Goal: Task Accomplishment & Management: Use online tool/utility

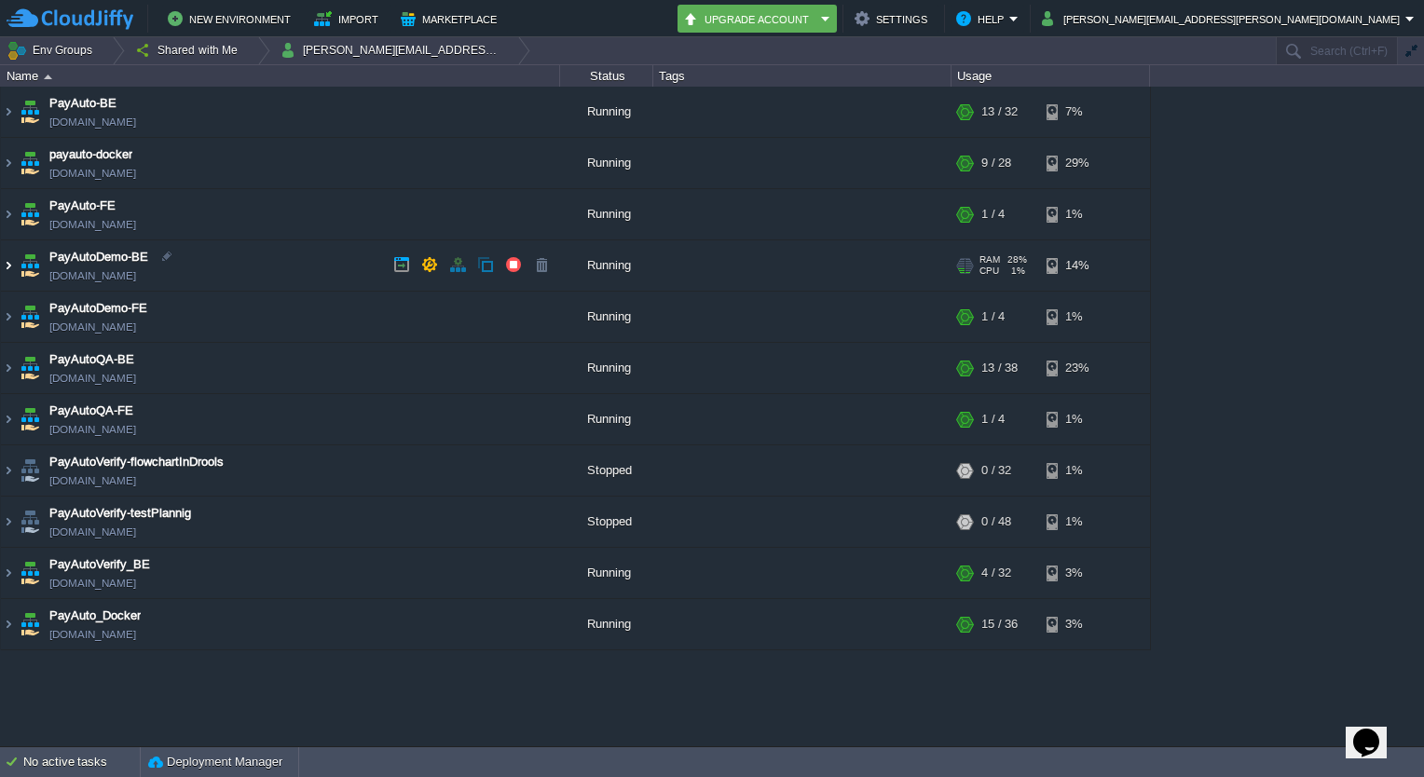
click at [7, 267] on img at bounding box center [8, 265] width 15 height 50
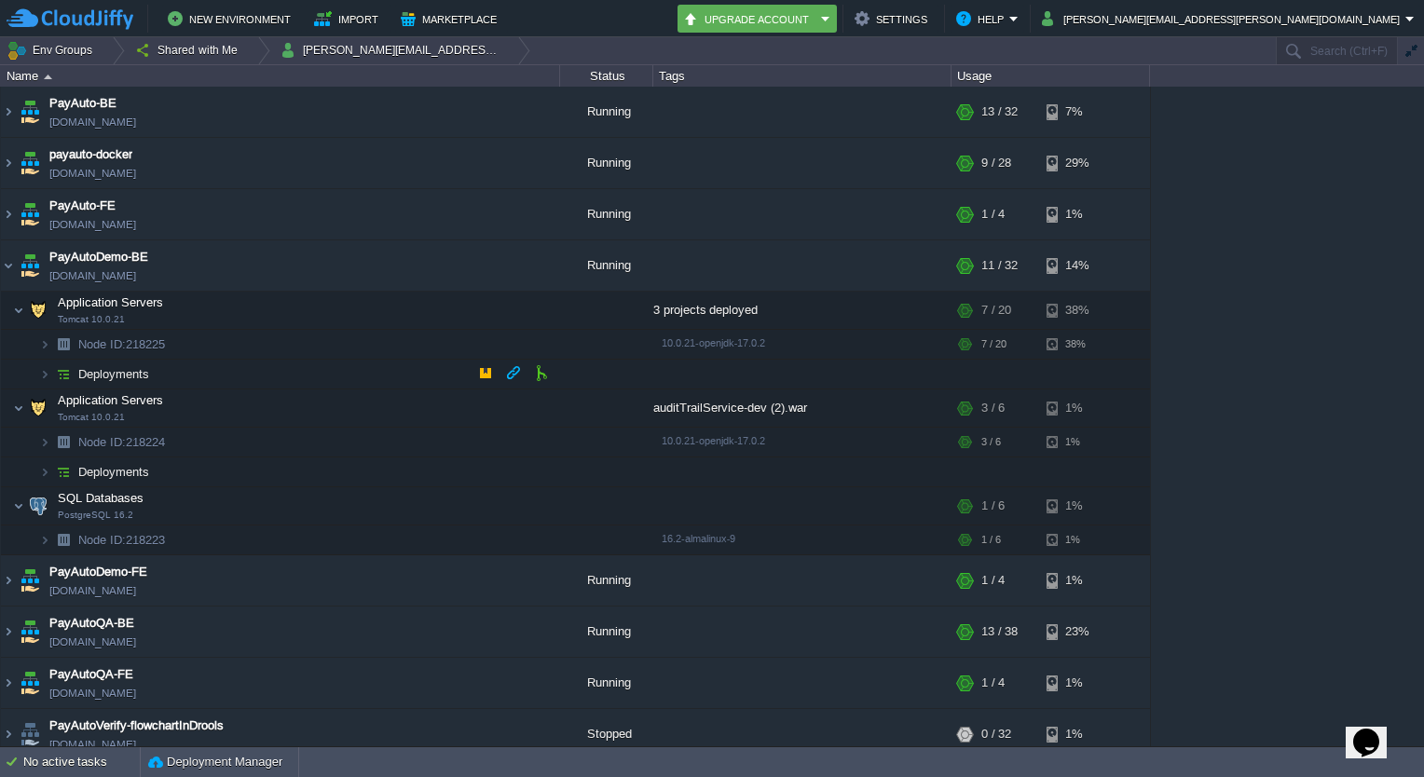
click at [37, 378] on span at bounding box center [20, 374] width 38 height 14
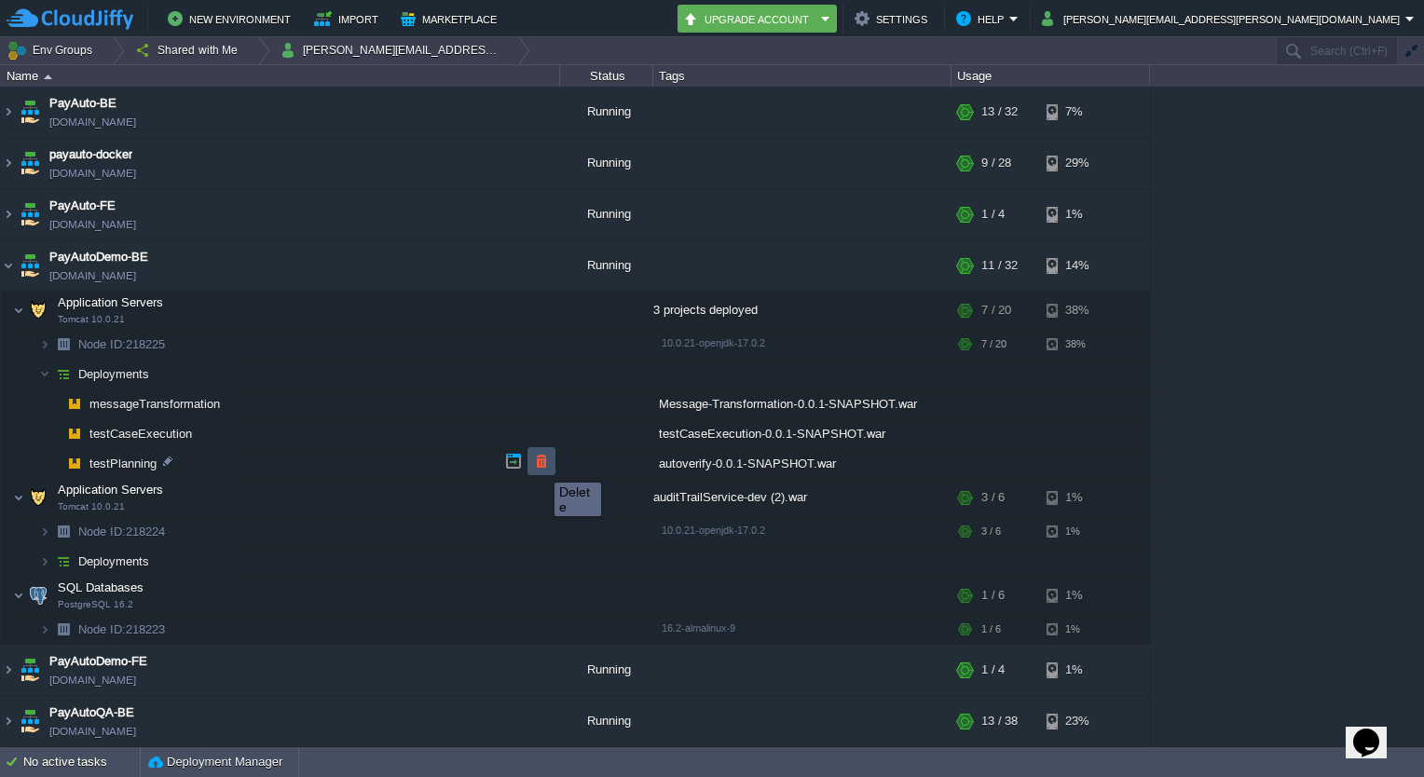
click at [541, 466] on button "button" at bounding box center [541, 461] width 17 height 17
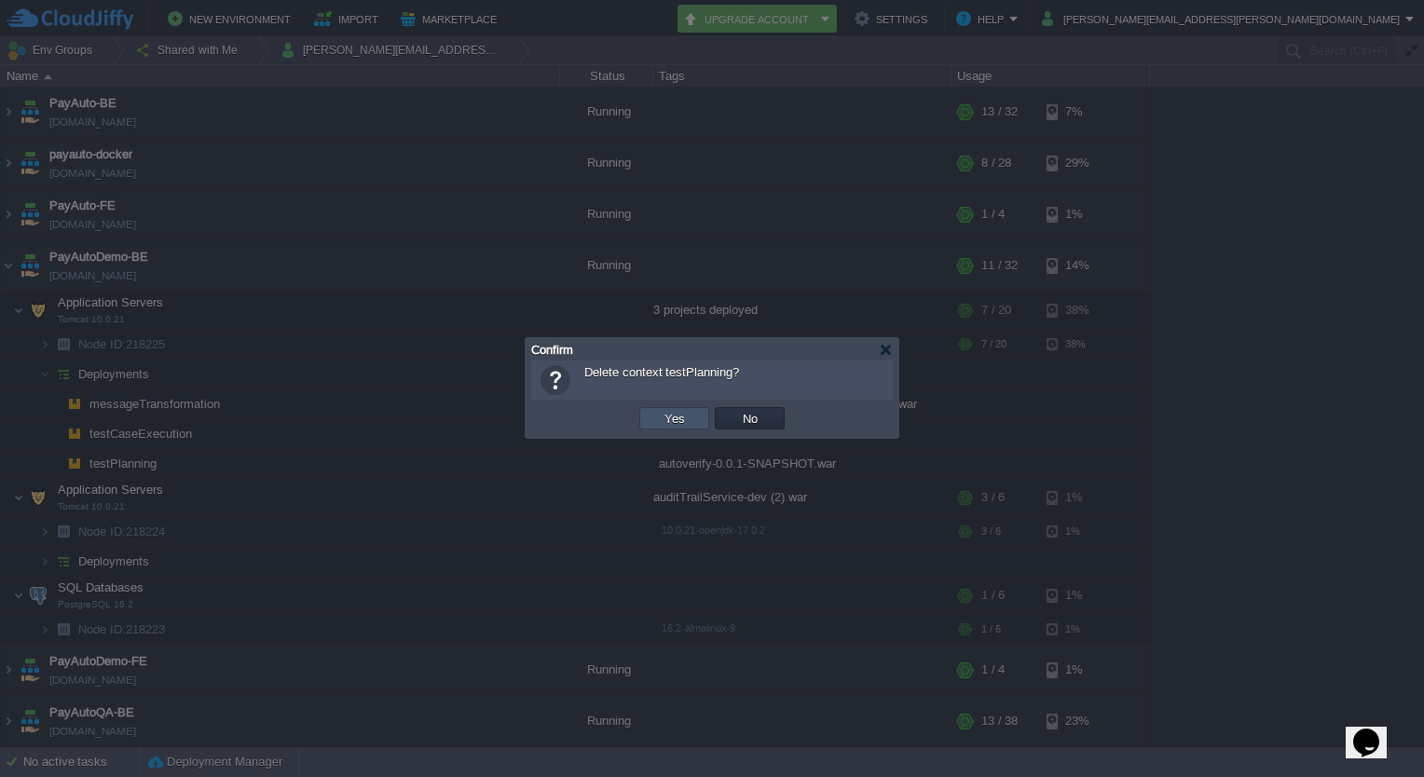
click at [684, 417] on button "Yes" at bounding box center [675, 418] width 32 height 17
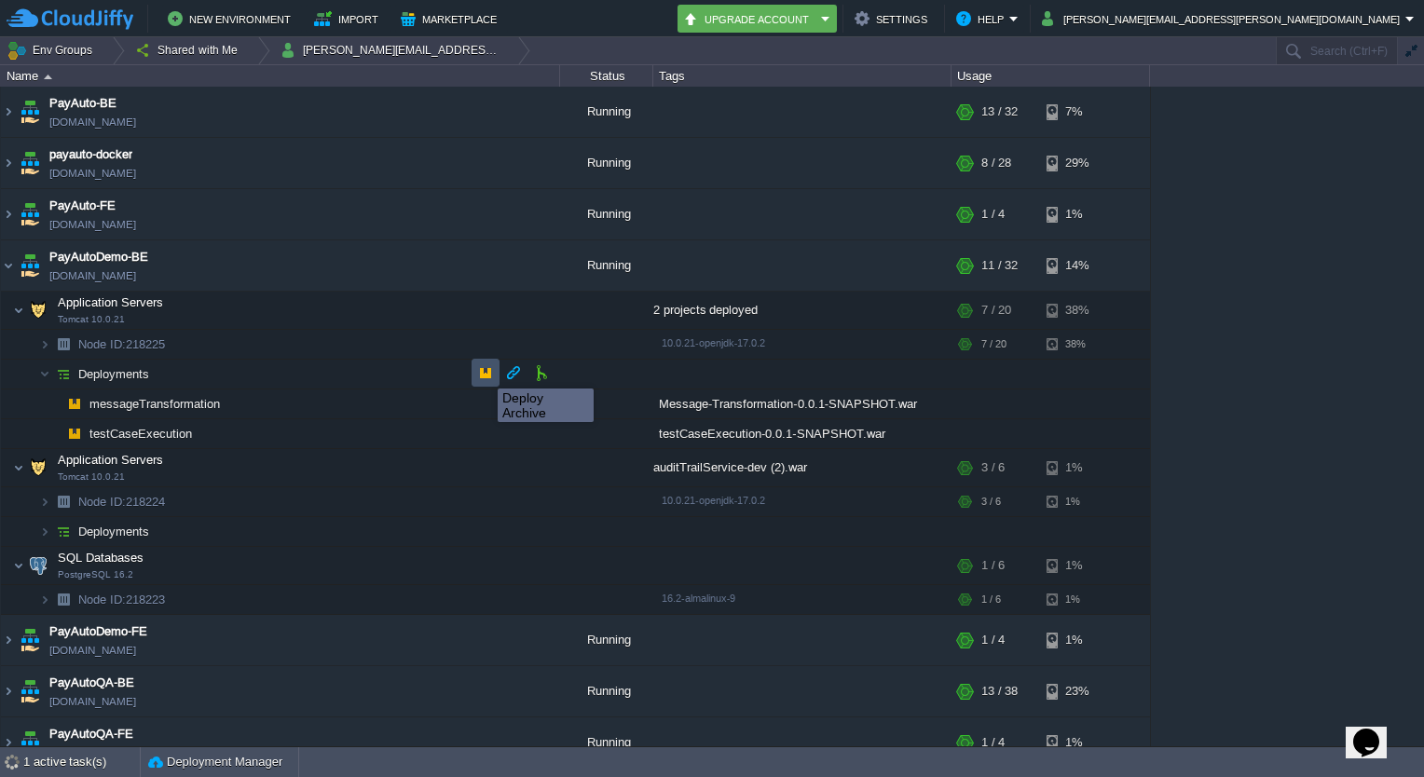
click at [484, 372] on button "button" at bounding box center [485, 372] width 17 height 17
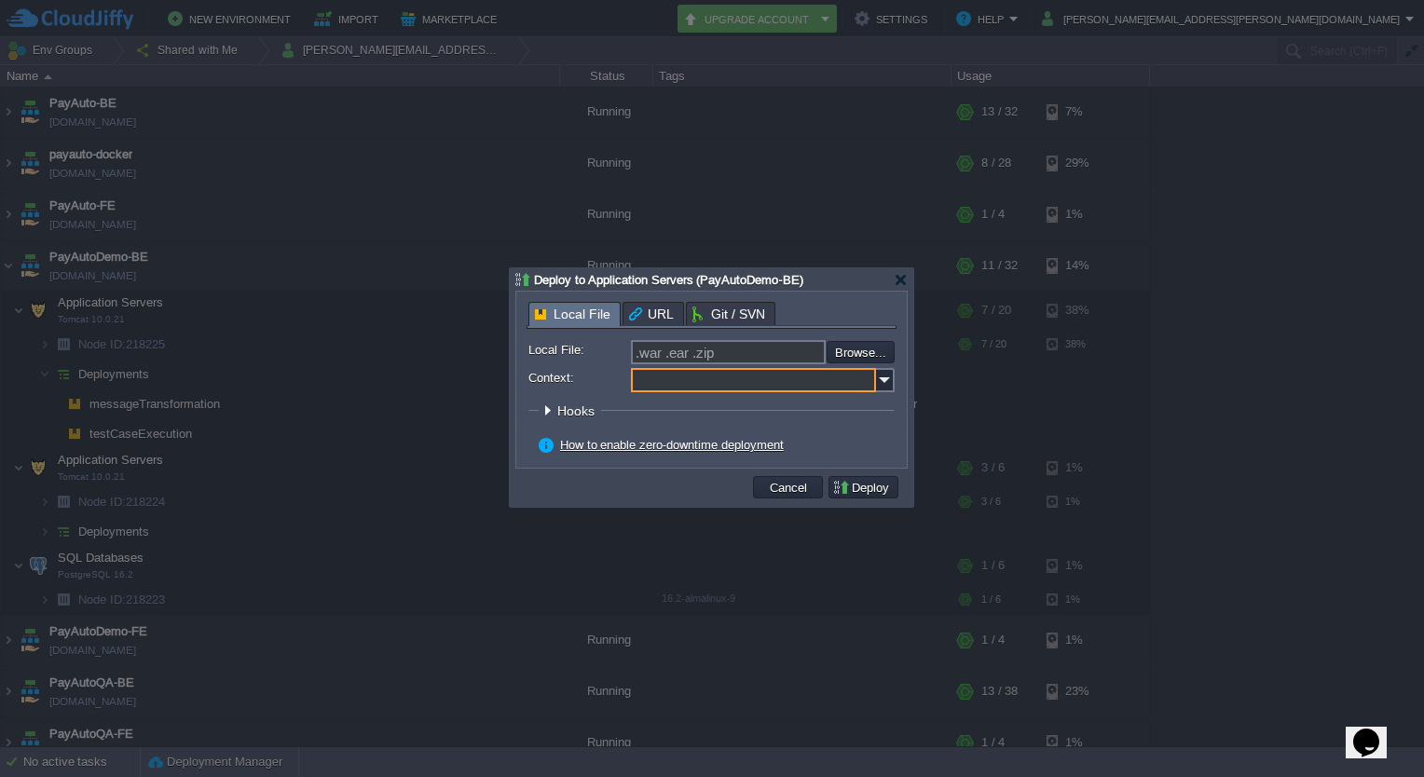
click at [771, 381] on input "Context:" at bounding box center [753, 380] width 245 height 24
type input "testPlanning"
click at [865, 356] on input "file" at bounding box center [777, 352] width 236 height 22
type input "C:\fakepath\autoverify-0.0.1-SNAPSHOT.war"
click at [869, 490] on button "Deploy" at bounding box center [863, 487] width 62 height 17
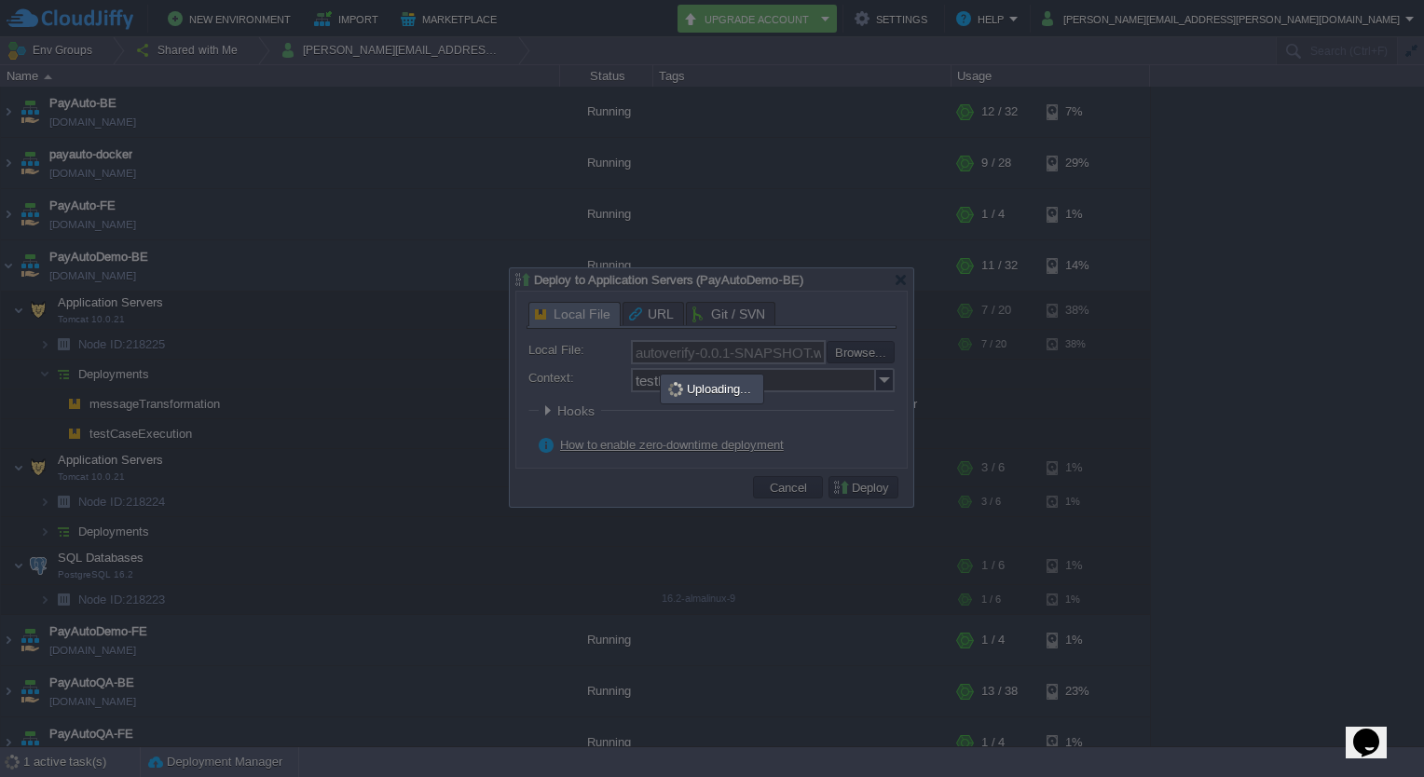
type input ".war .ear .zip"
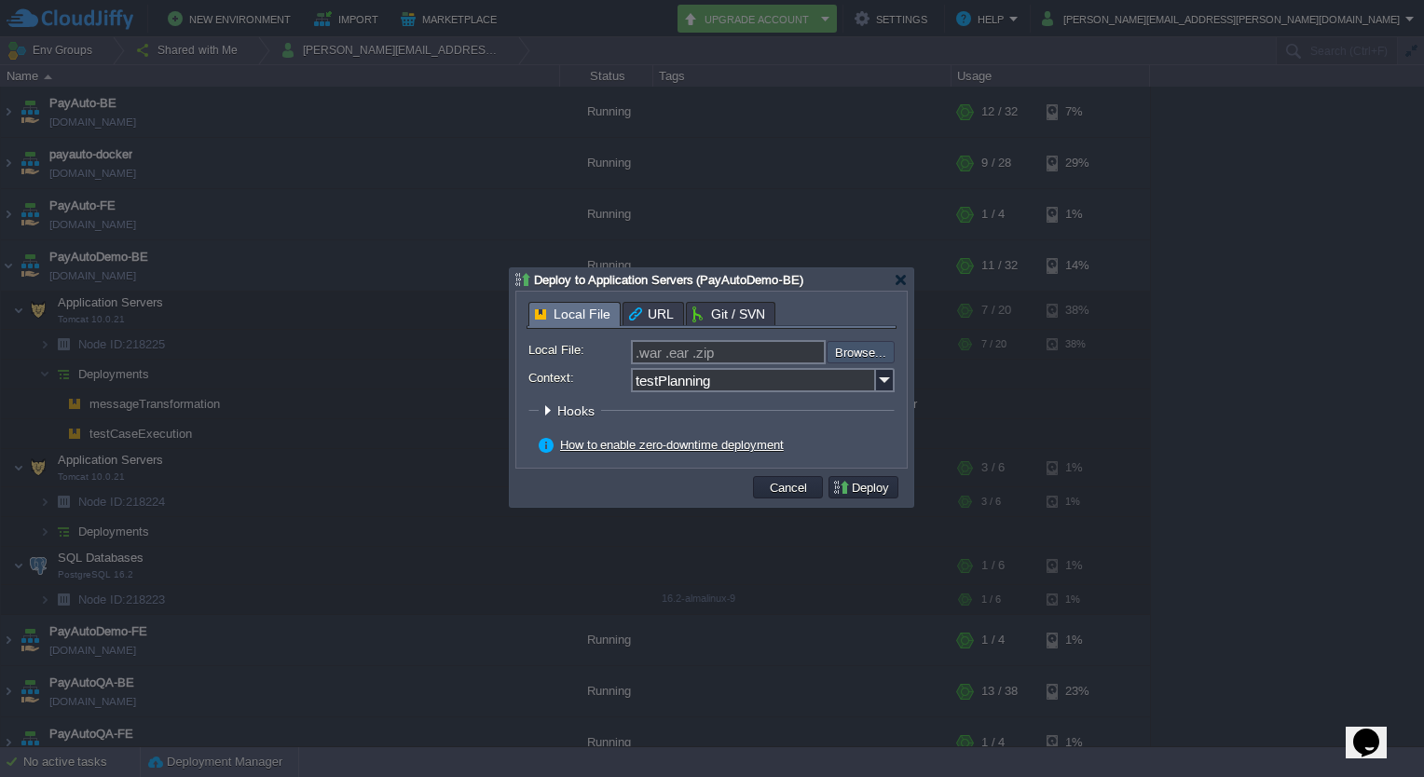
click at [881, 349] on input "file" at bounding box center [777, 351] width 236 height 21
type input "C:\fakepath\autoverify-0.0.1-SNAPSHOT.war"
type input "autoverify-0.0.1-SNAPSHOT.war"
click at [864, 480] on button "Deploy" at bounding box center [863, 487] width 62 height 17
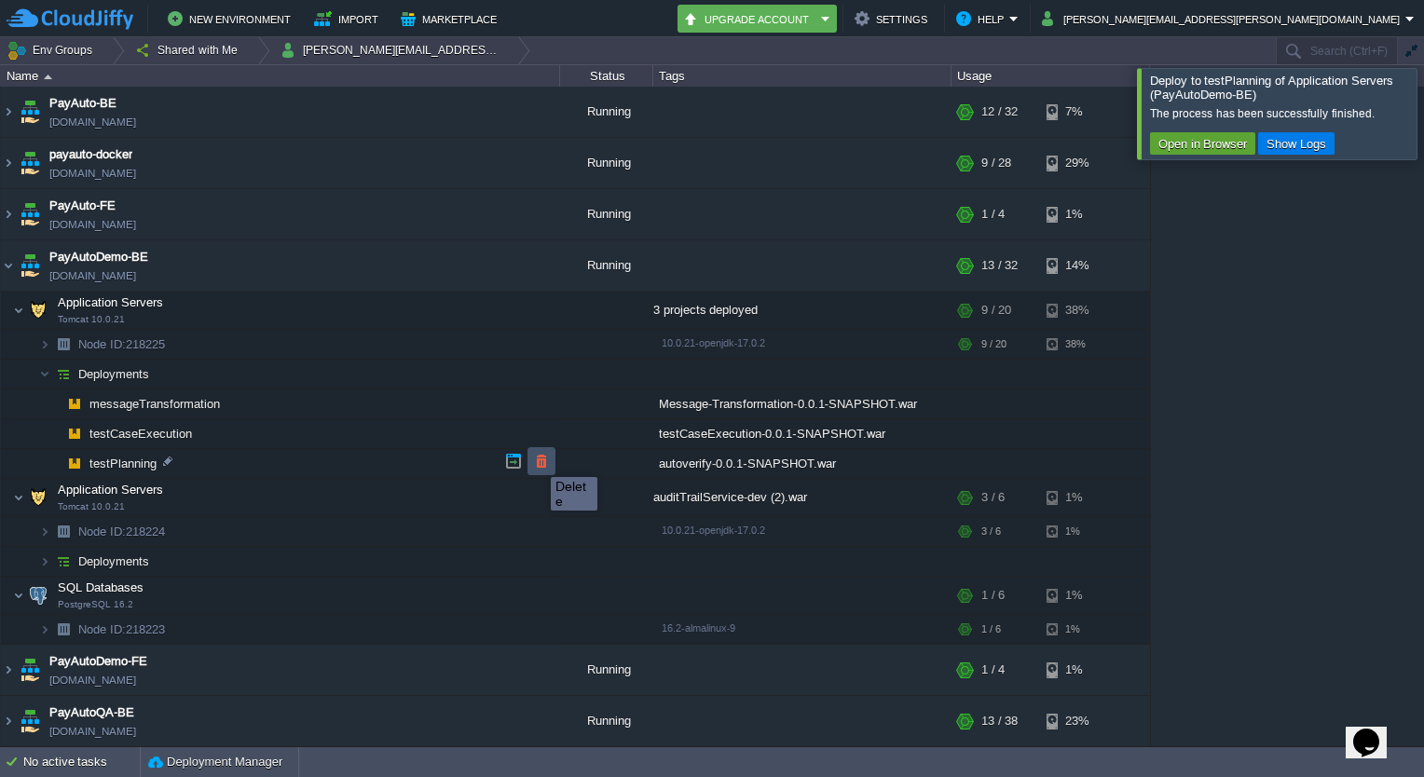
click at [537, 460] on button "button" at bounding box center [541, 461] width 17 height 17
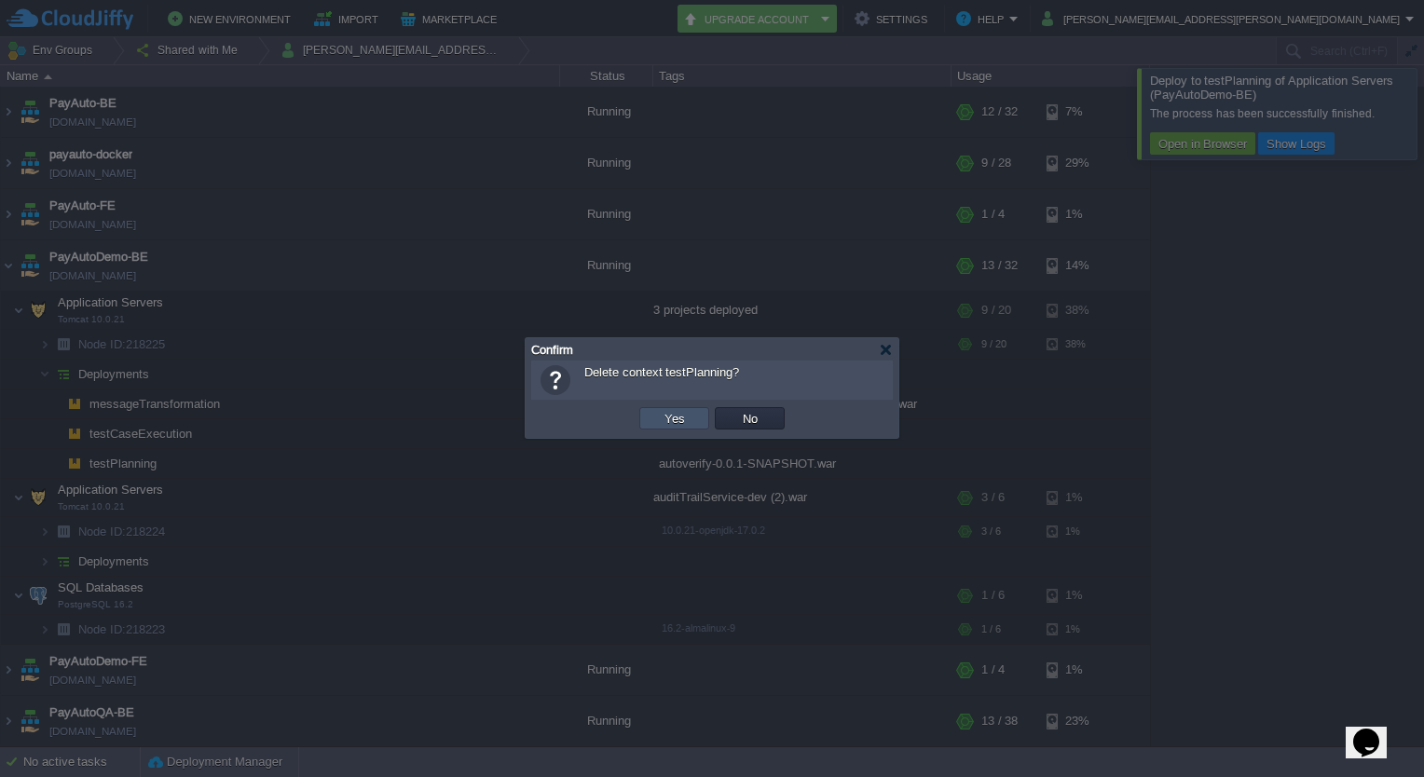
click at [670, 421] on button "Yes" at bounding box center [675, 418] width 32 height 17
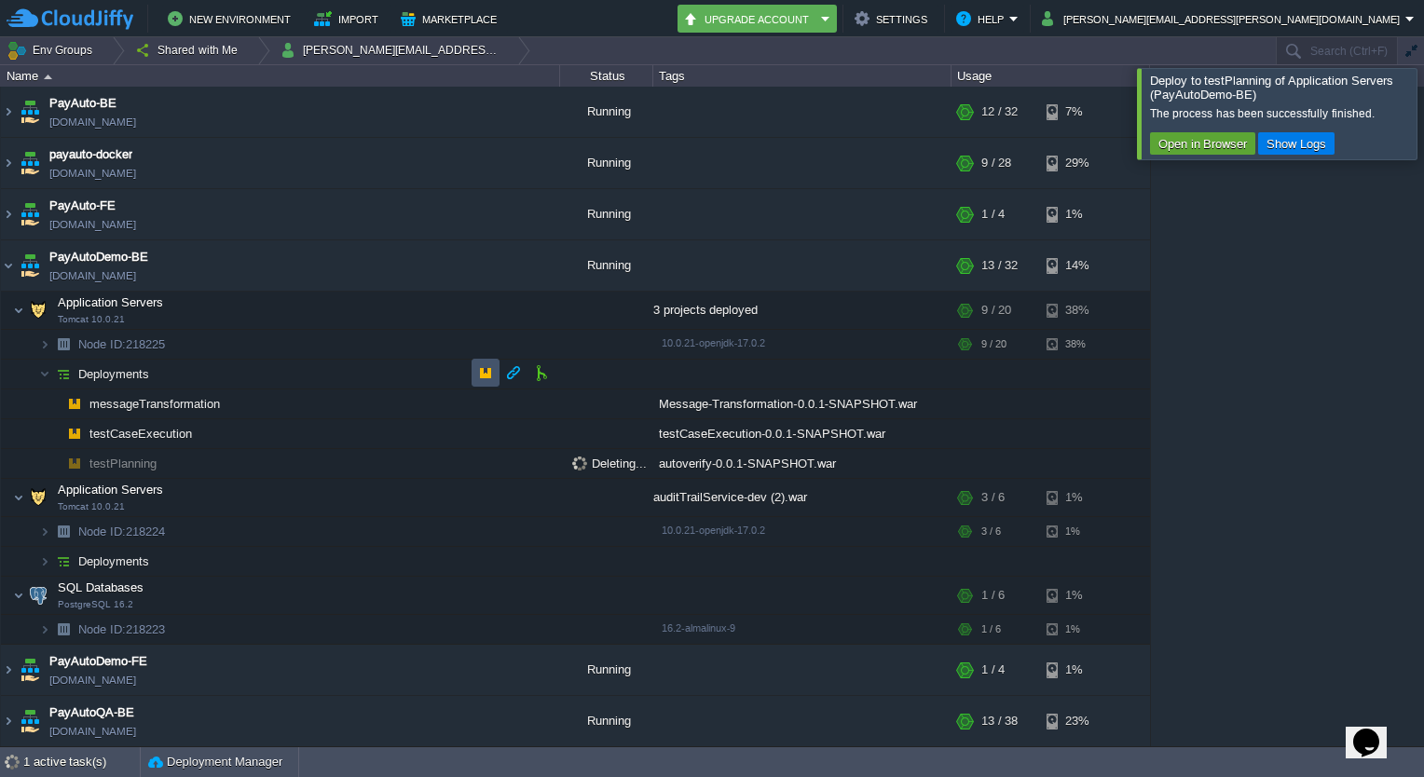
click at [477, 364] on button "button" at bounding box center [485, 372] width 17 height 17
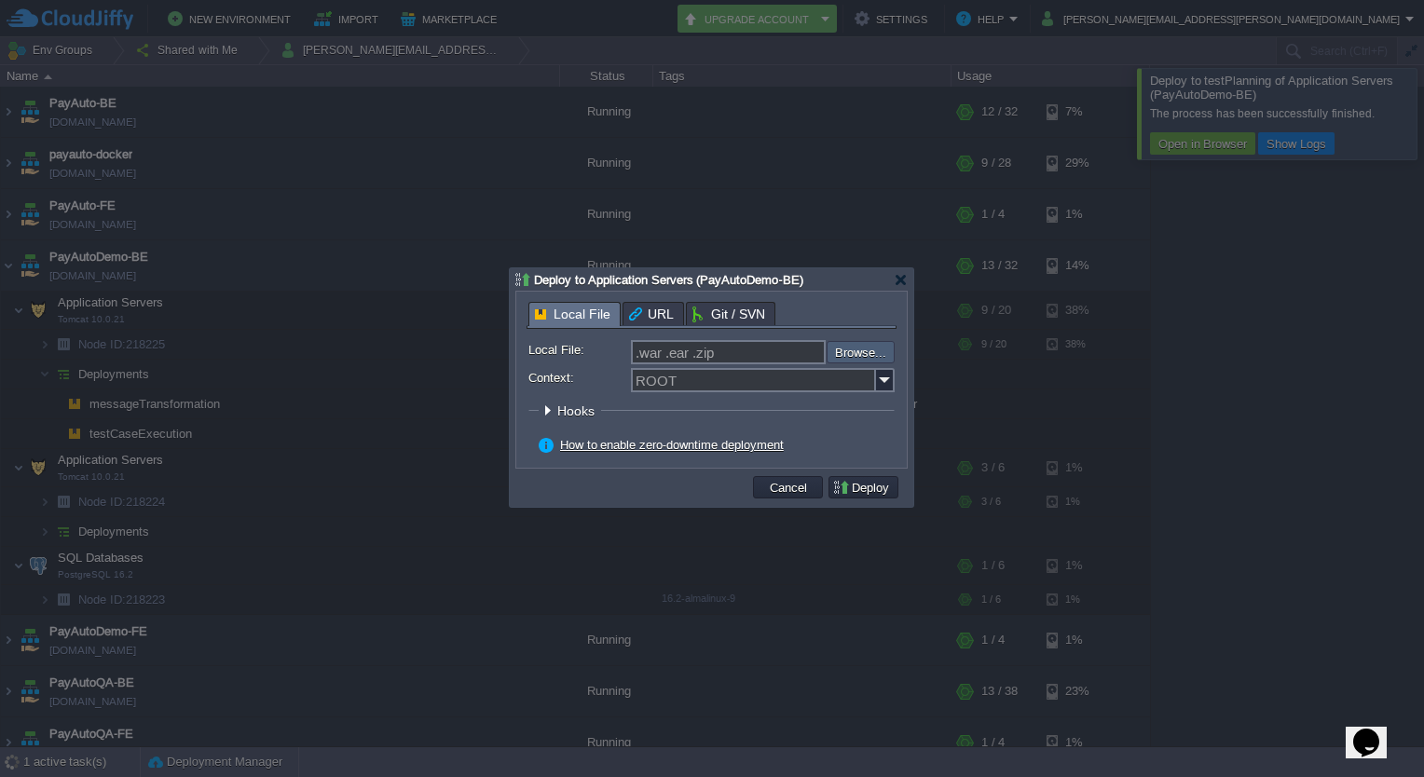
click at [865, 362] on input "file" at bounding box center [777, 352] width 236 height 22
type input "C:\fakepath\autoverify-0.0.1-SNAPSHOT.war"
type input "autoverify-0.0.1-SNAPSHOT.war"
click at [709, 374] on input "Context:" at bounding box center [753, 380] width 245 height 24
type input "testPlanning"
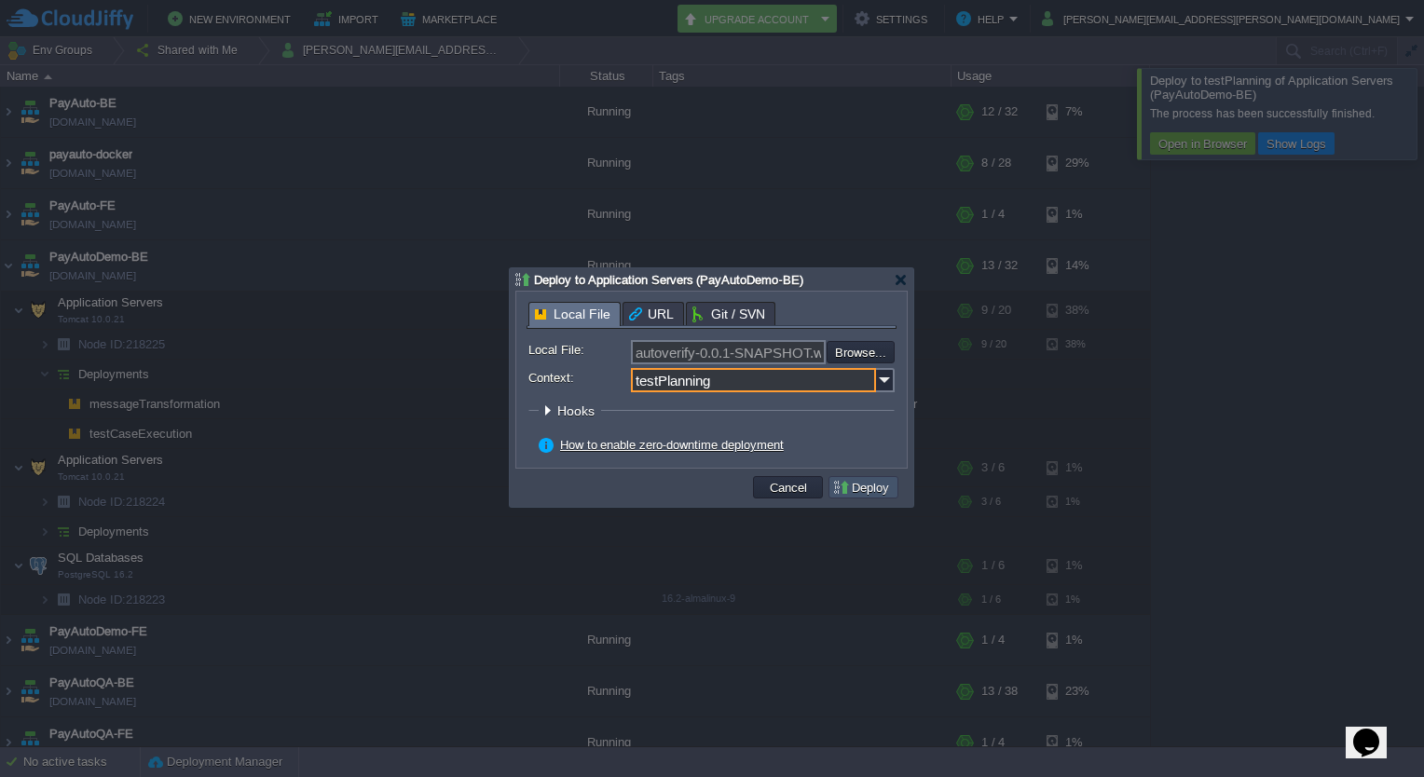
click at [878, 486] on button "Deploy" at bounding box center [863, 487] width 62 height 17
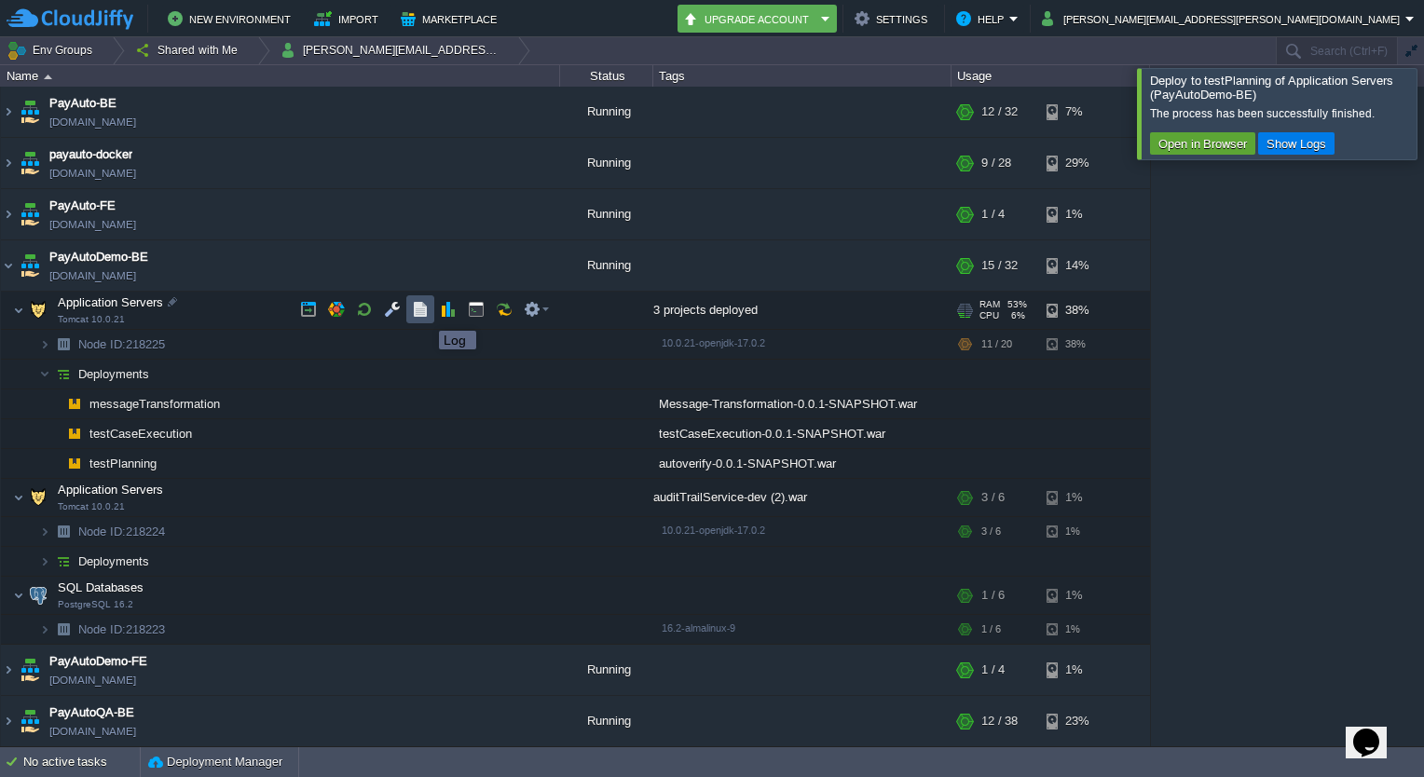
click at [425, 314] on button "button" at bounding box center [420, 309] width 17 height 17
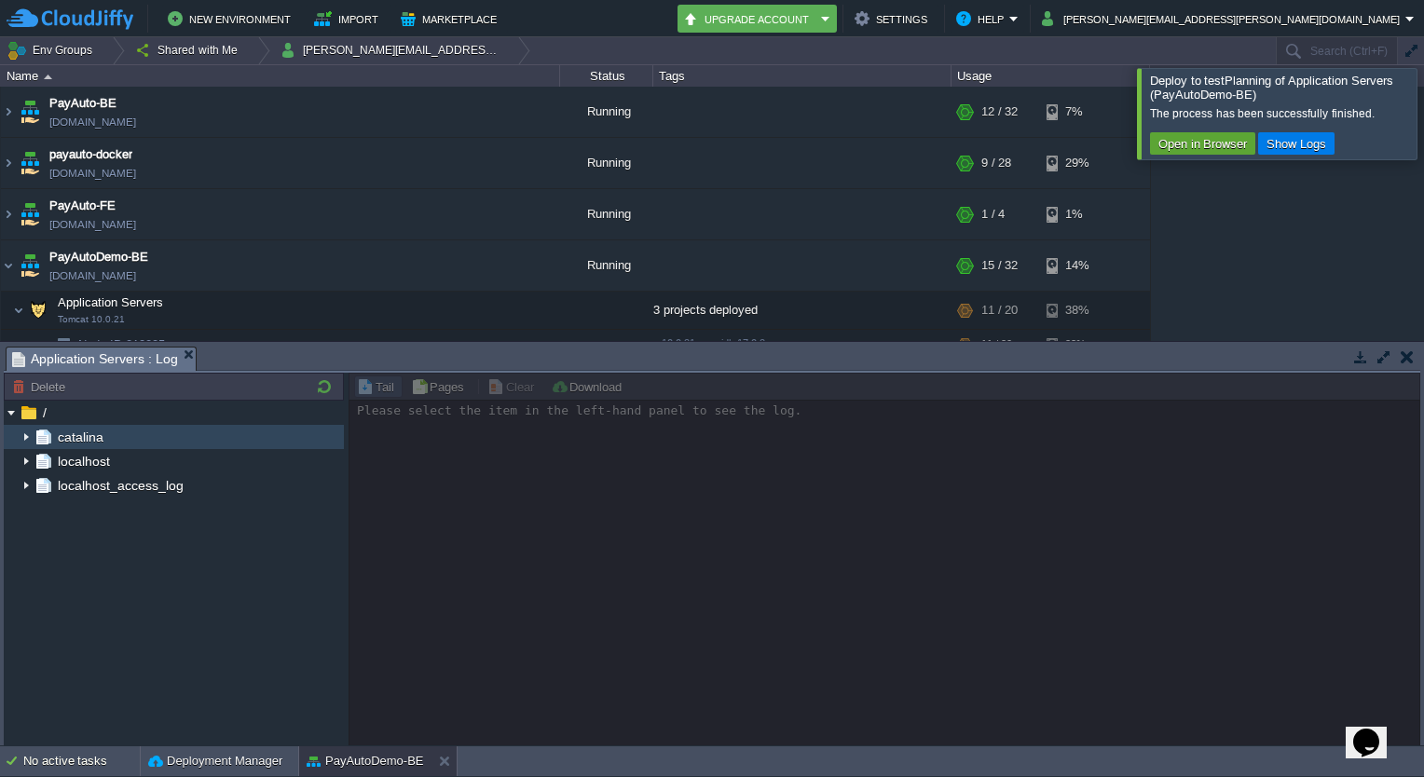
click at [26, 435] on img at bounding box center [26, 437] width 15 height 24
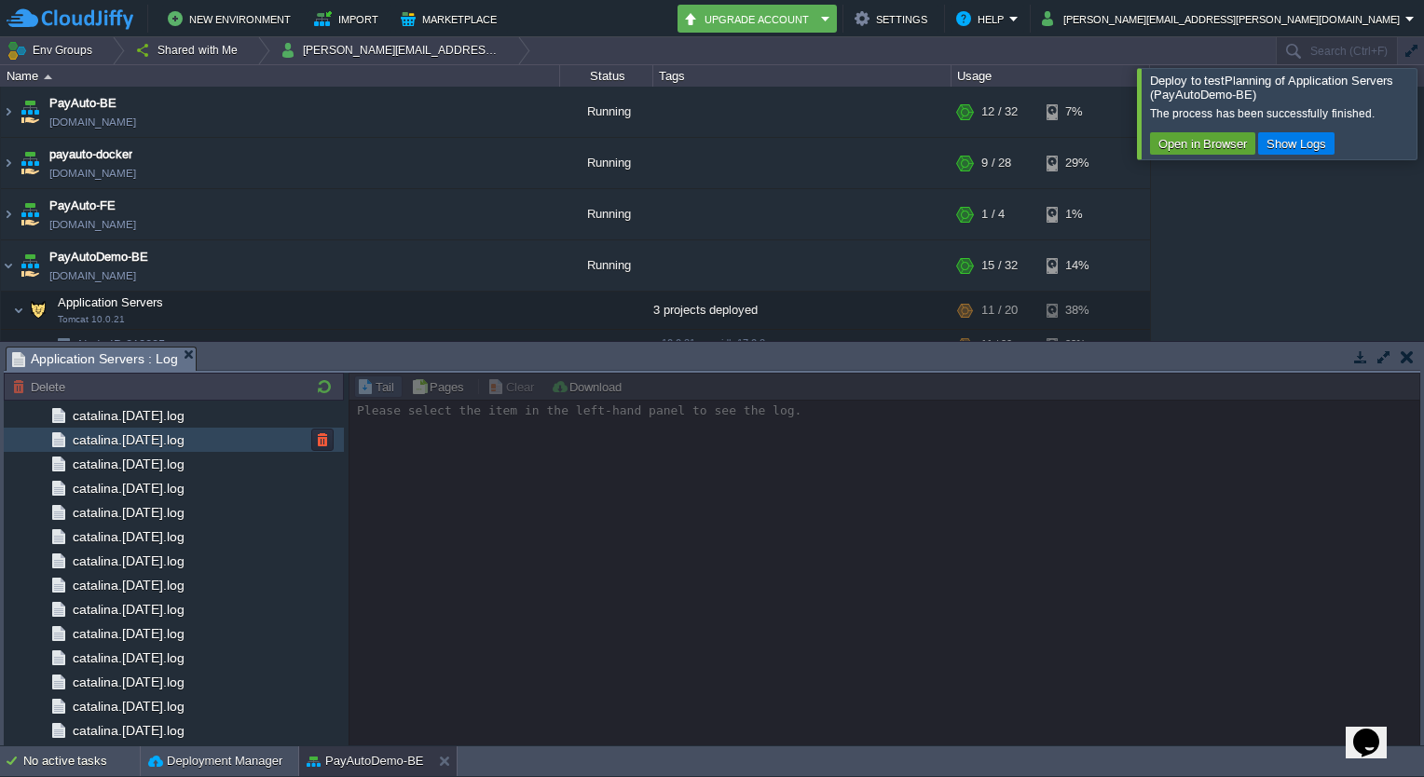
scroll to position [1787, 0]
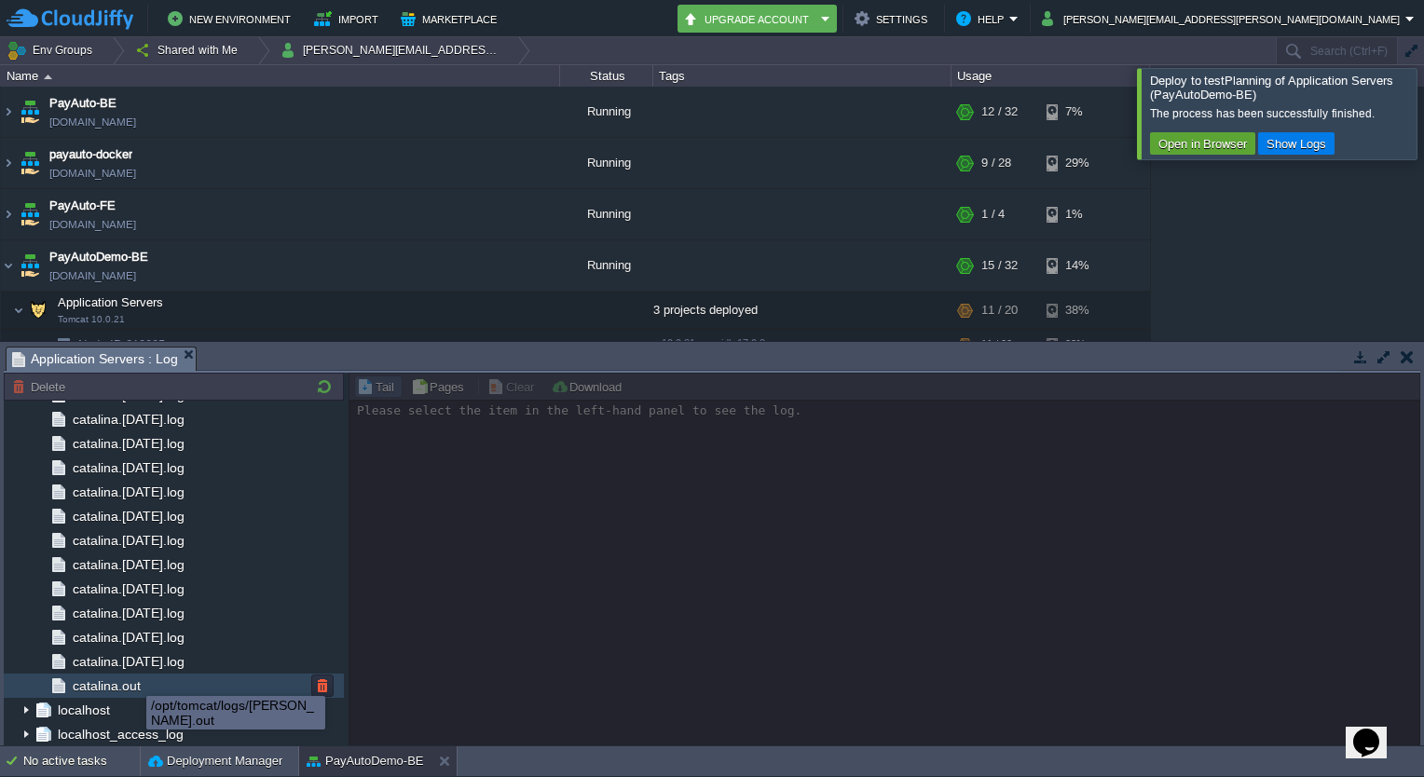
click at [132, 679] on span "catalina.out" at bounding box center [106, 686] width 75 height 17
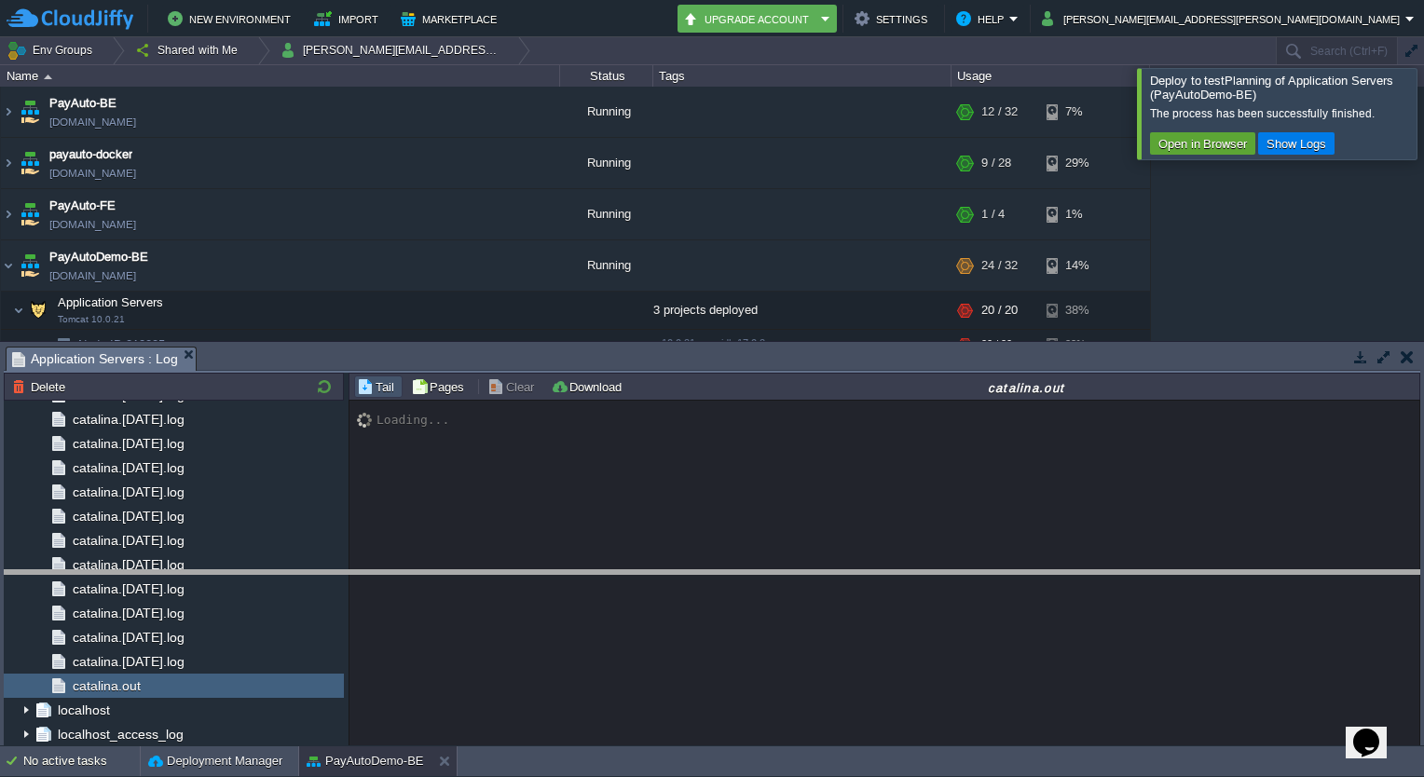
drag, startPoint x: 988, startPoint y: 371, endPoint x: 978, endPoint y: 597, distance: 226.7
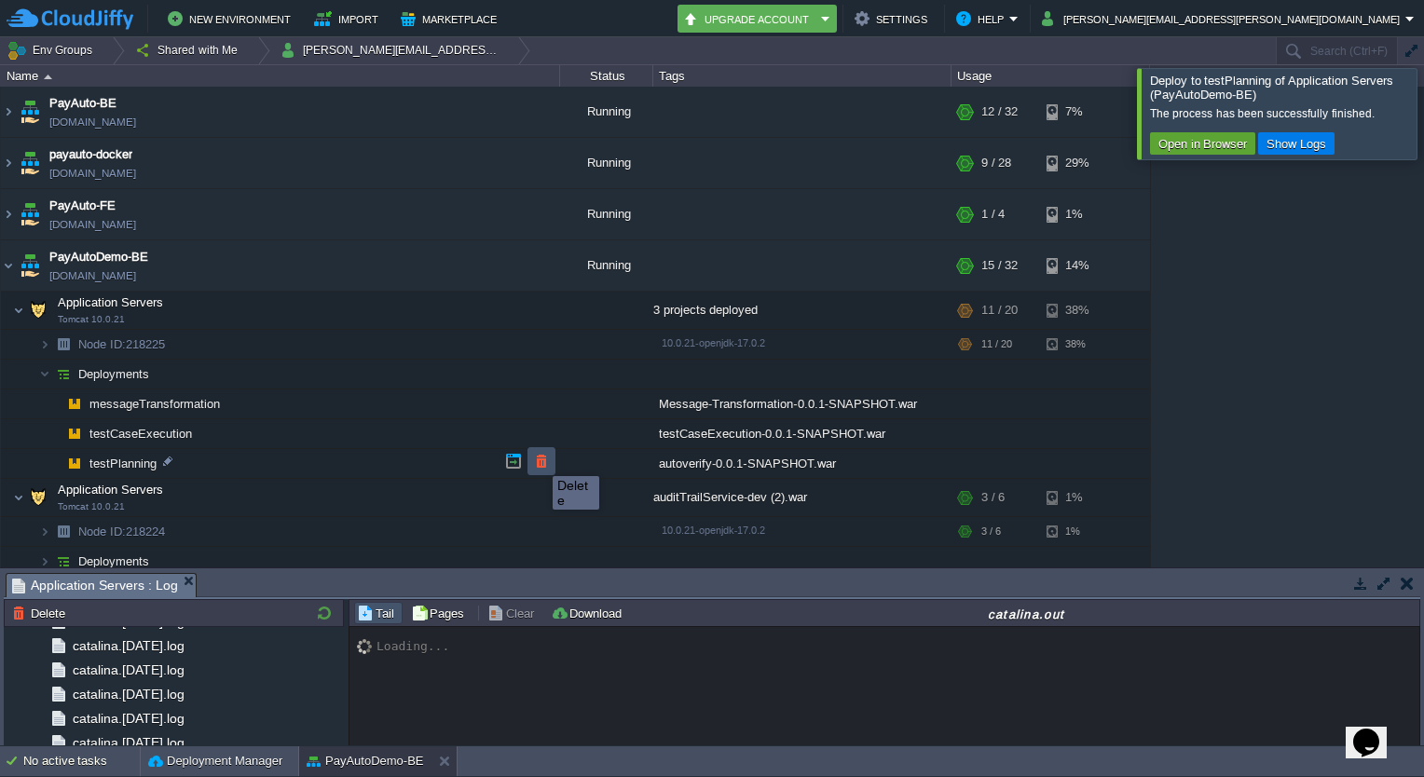
click at [539, 459] on button "button" at bounding box center [541, 461] width 17 height 17
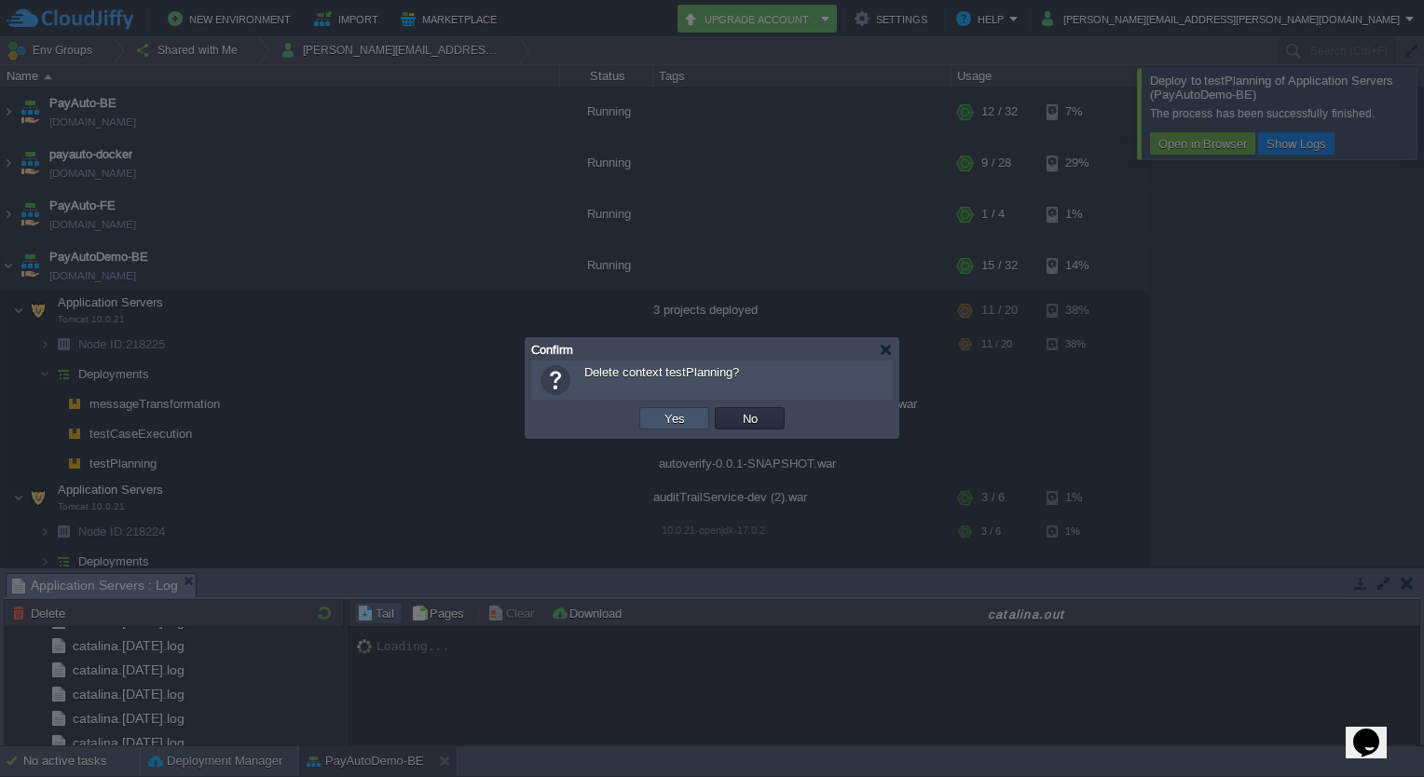
click at [684, 416] on button "Yes" at bounding box center [675, 418] width 32 height 17
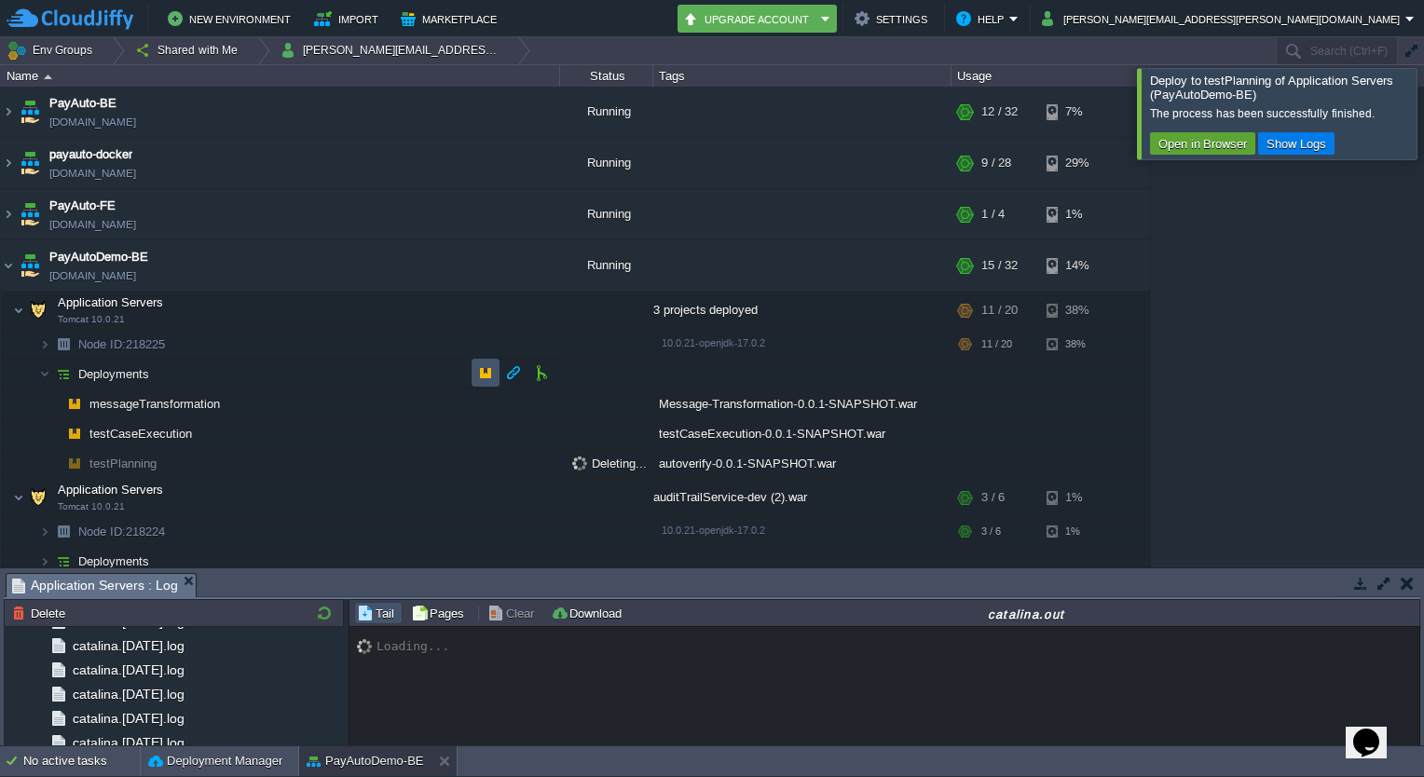
click at [477, 366] on button "button" at bounding box center [485, 372] width 17 height 17
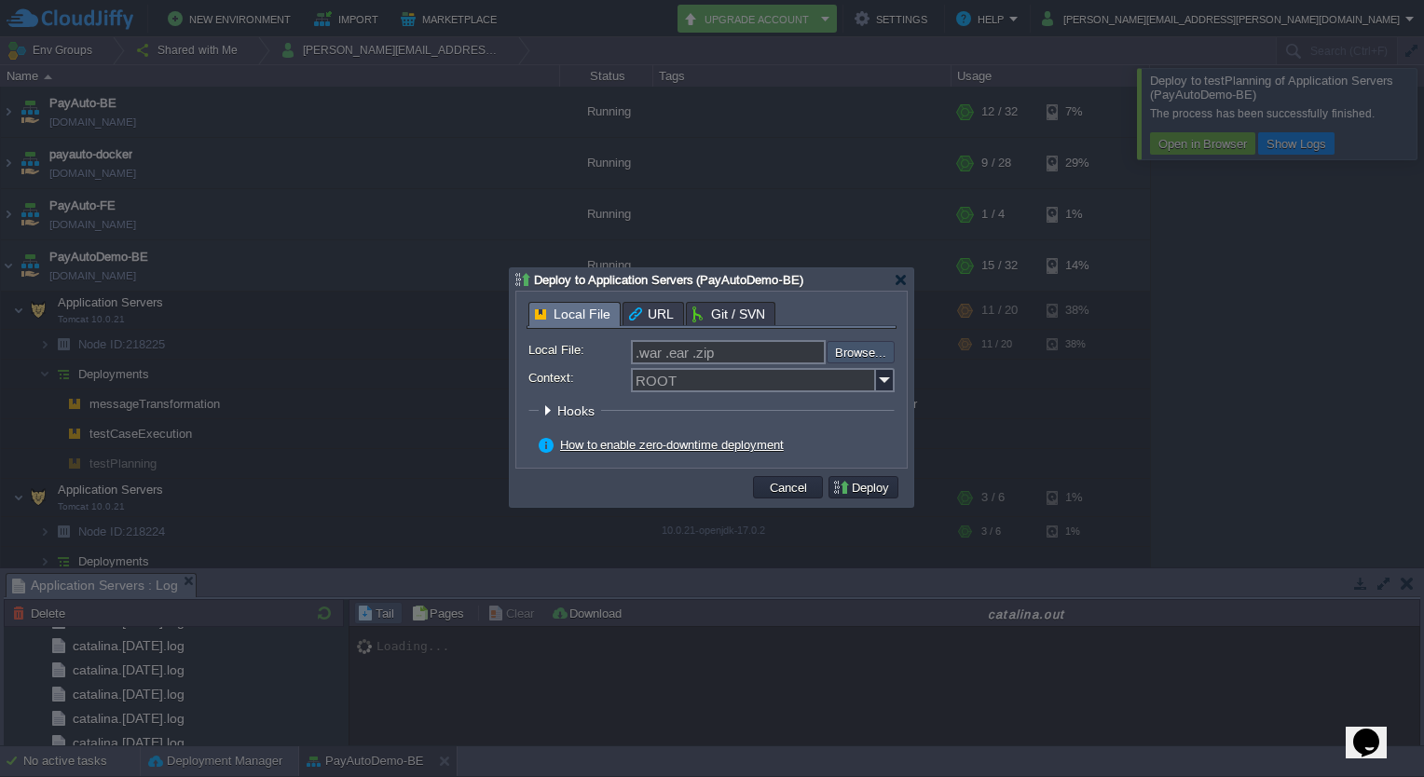
click at [846, 350] on input "file" at bounding box center [777, 352] width 236 height 22
type input "C:\fakepath\autoverify-0.0.1-SNAPSHOT.war"
type input "autoverify-0.0.1-SNAPSHOT.war"
click at [705, 391] on input "Context:" at bounding box center [753, 380] width 245 height 24
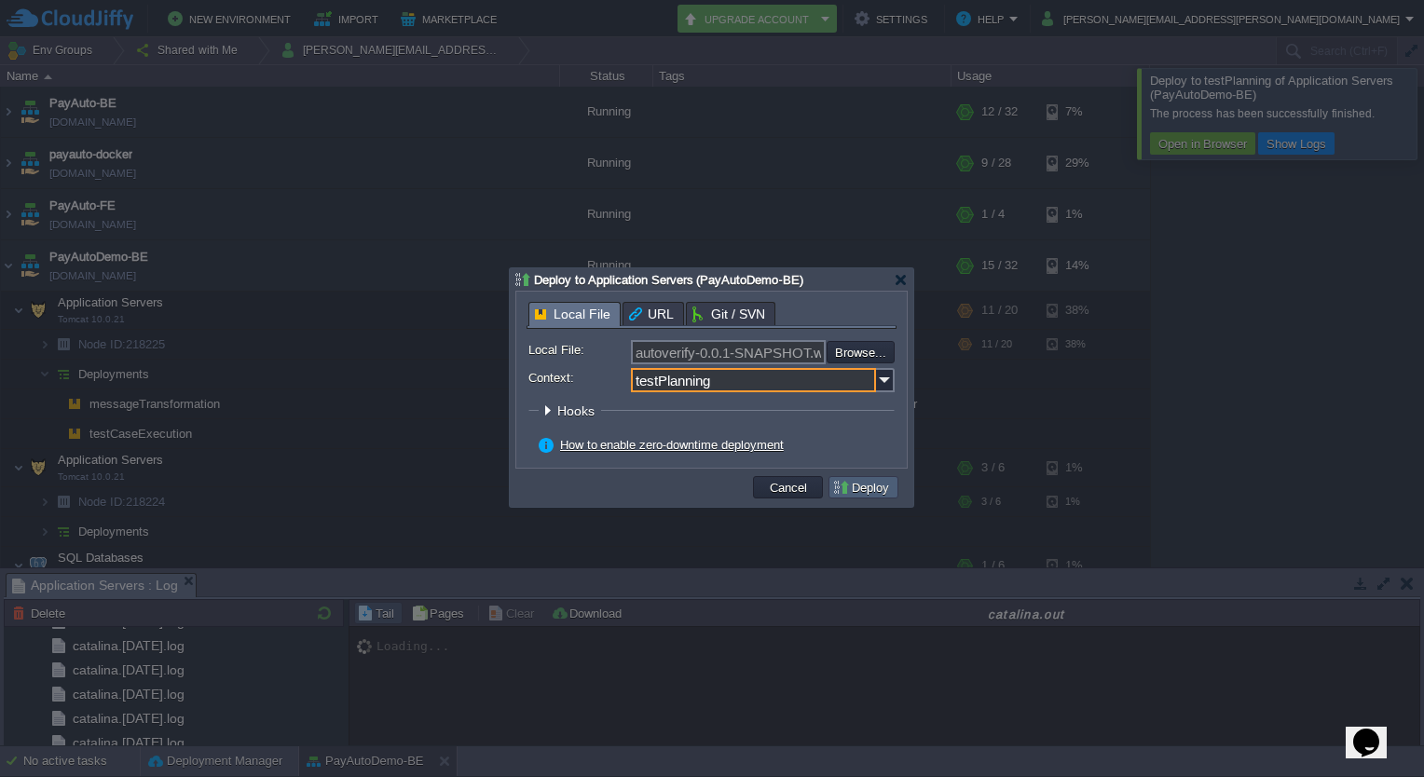
type input "testPlanning"
click at [846, 496] on button "Deploy" at bounding box center [863, 487] width 62 height 17
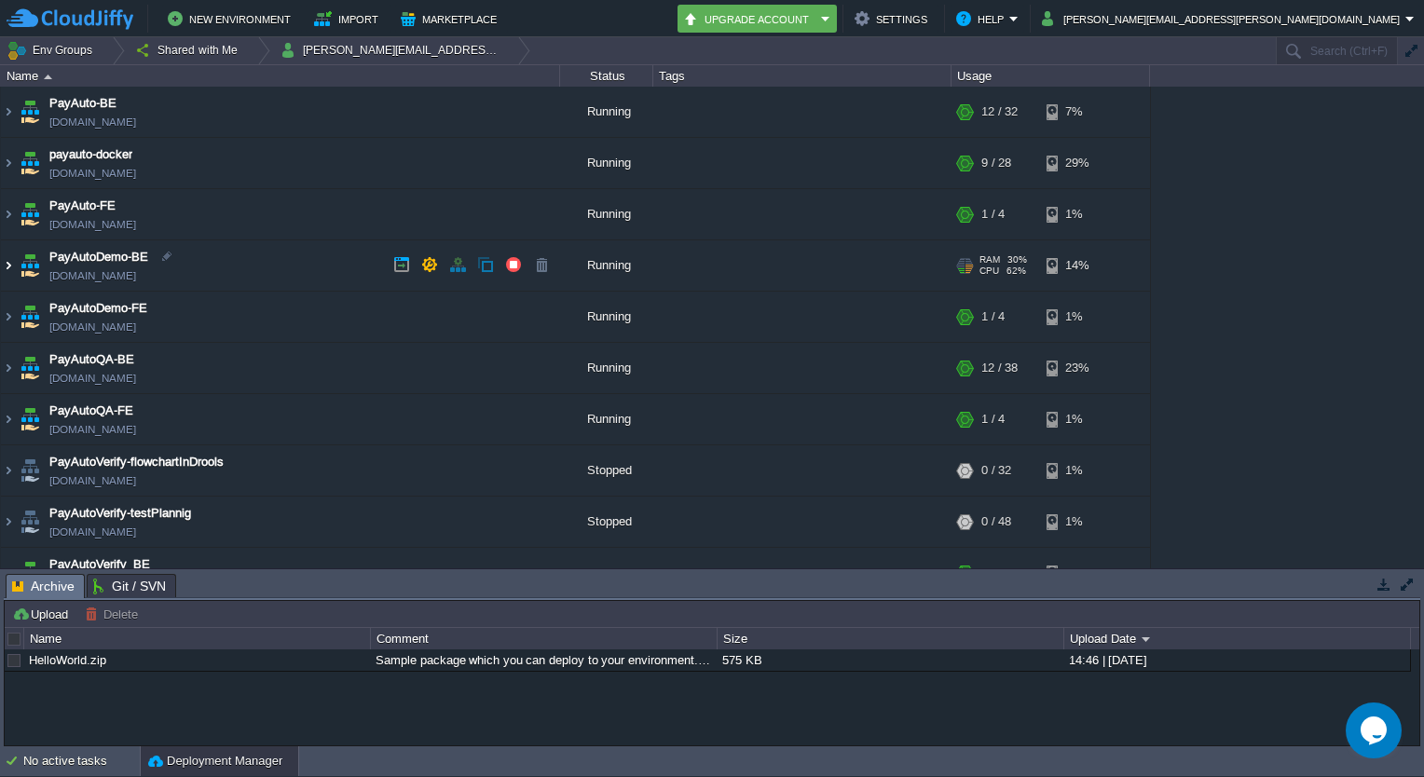
click at [12, 257] on img at bounding box center [8, 265] width 15 height 50
click at [9, 262] on img at bounding box center [8, 265] width 15 height 50
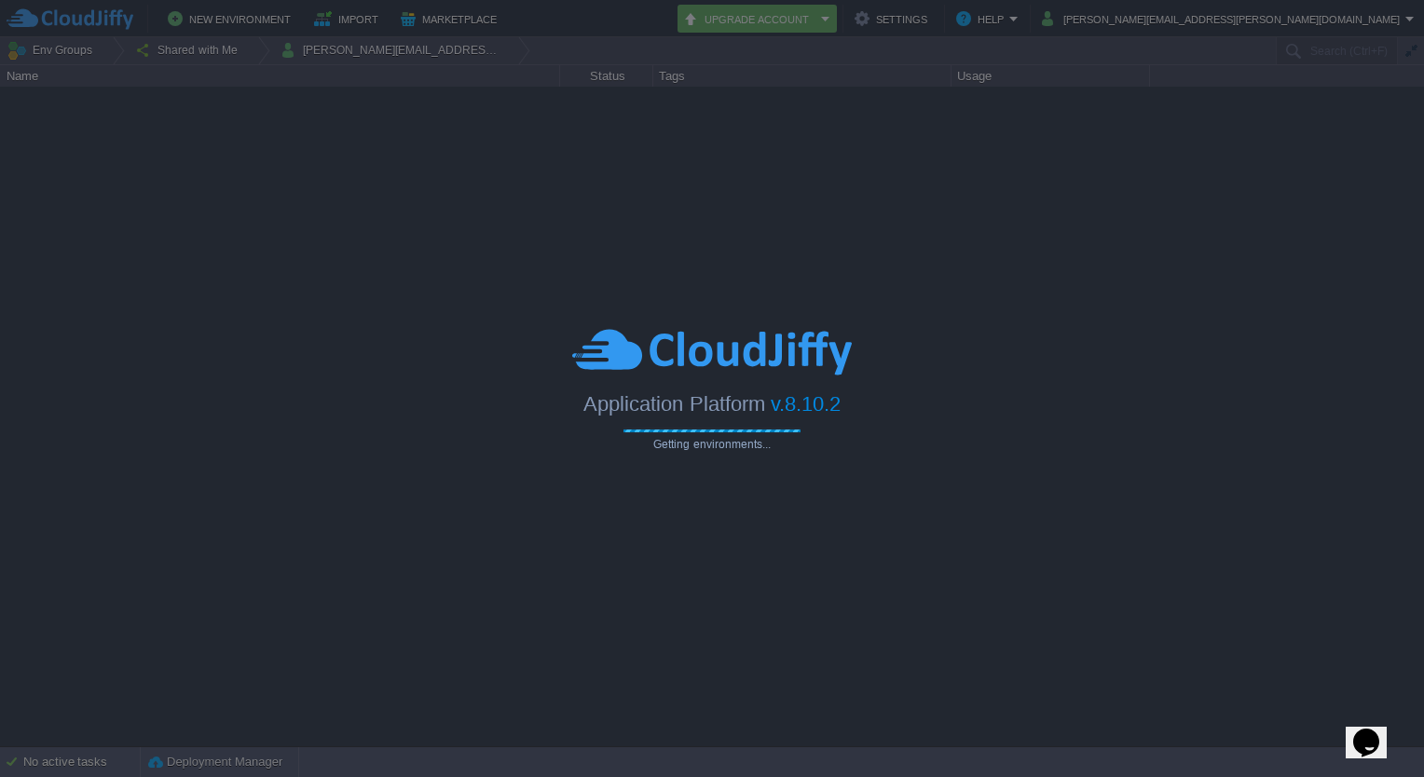
click at [637, 393] on span "Application Platform" at bounding box center [673, 403] width 181 height 23
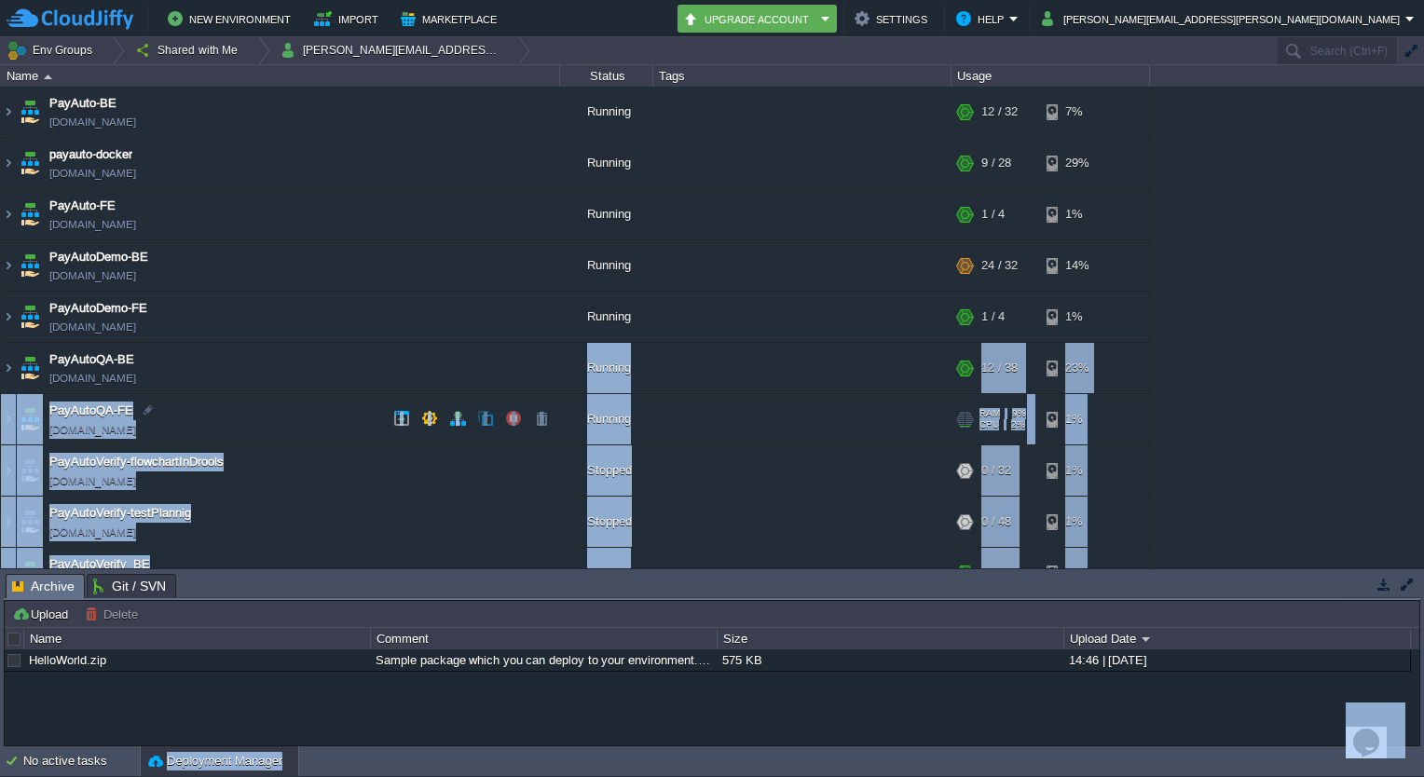
click at [640, 386] on body "New Environment Import Marketplace Bonus ₹0.00 Upgrade Account Settings Help ko…" at bounding box center [712, 388] width 1424 height 777
click at [865, 694] on div "HelloWorld.zip Sample package which you can deploy to your environment. Feel fr…" at bounding box center [712, 698] width 1415 height 97
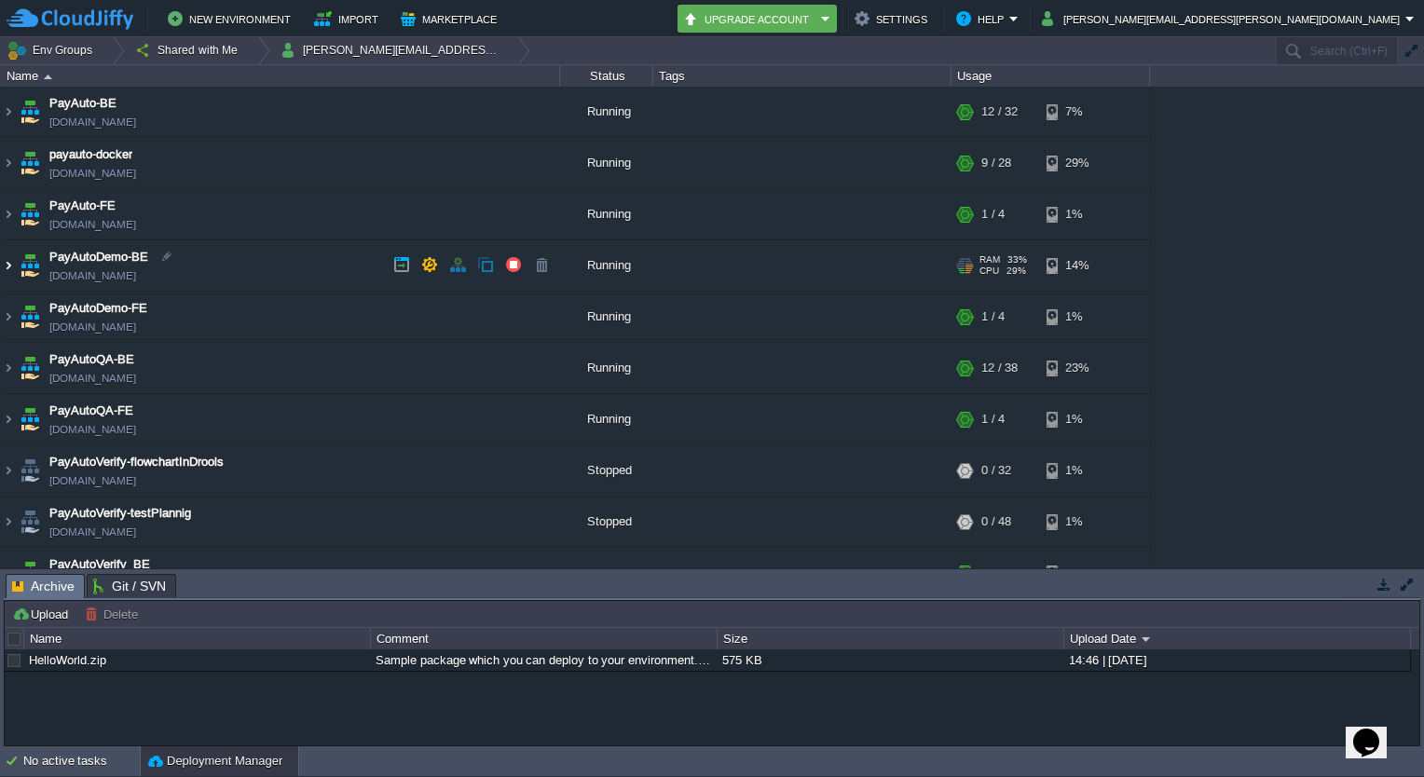
click at [5, 254] on img at bounding box center [8, 265] width 15 height 50
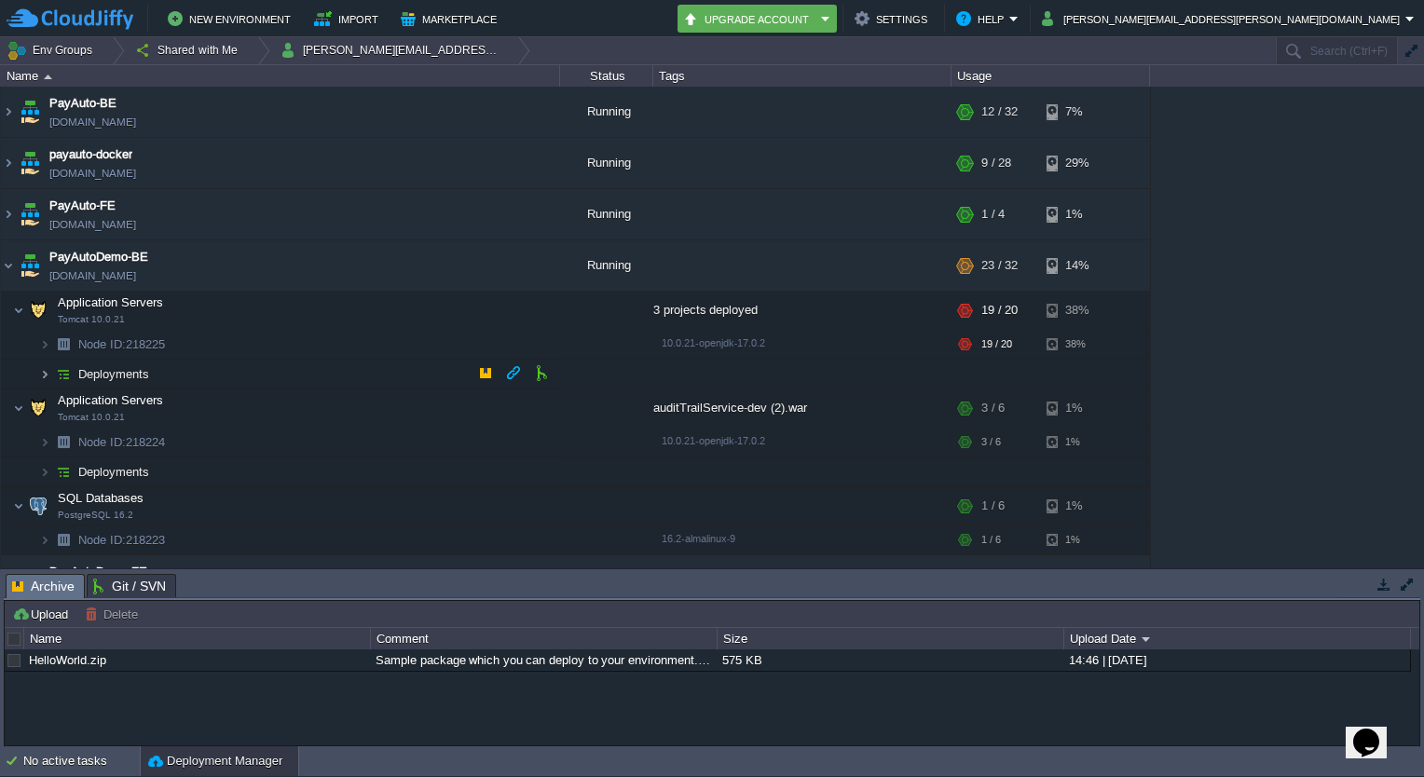
click at [45, 368] on img at bounding box center [44, 374] width 11 height 29
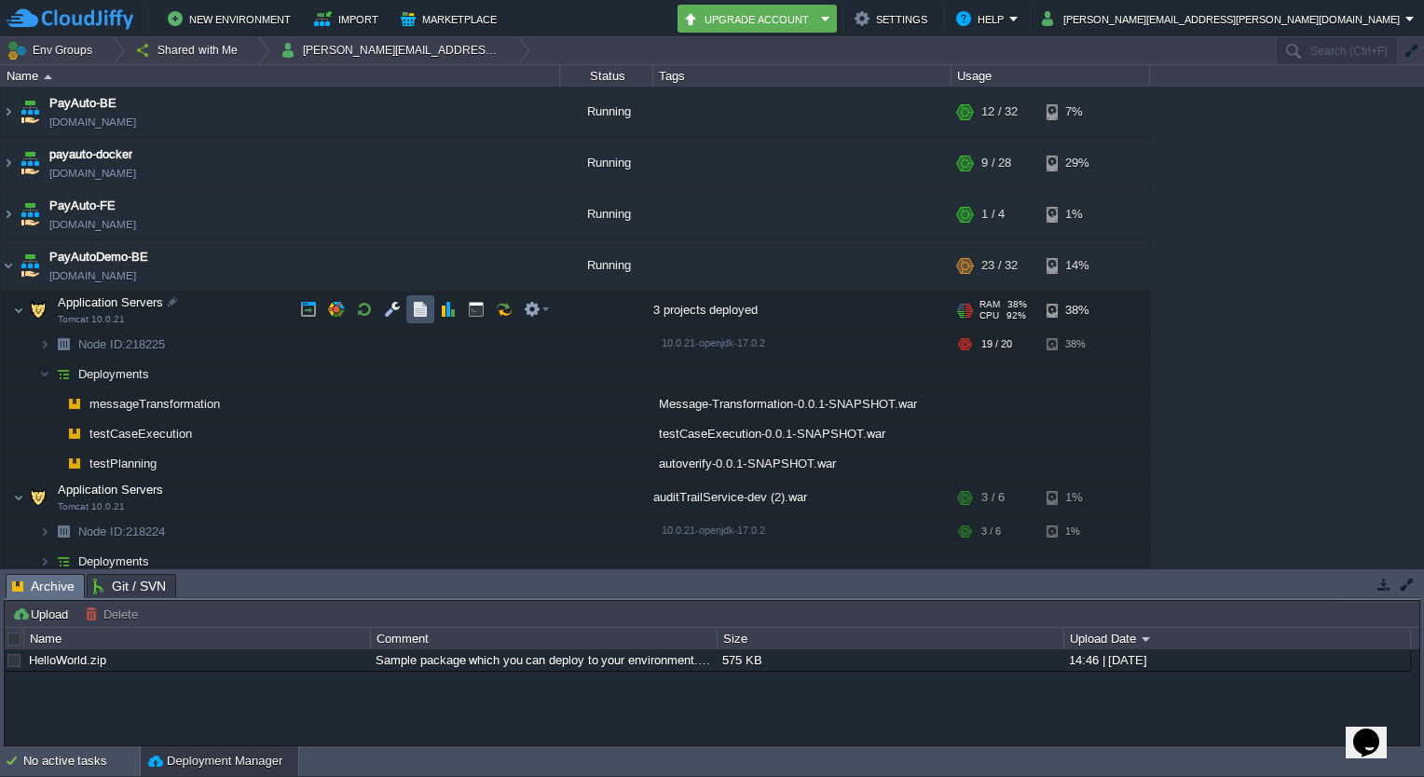
click at [414, 308] on button "button" at bounding box center [420, 309] width 17 height 17
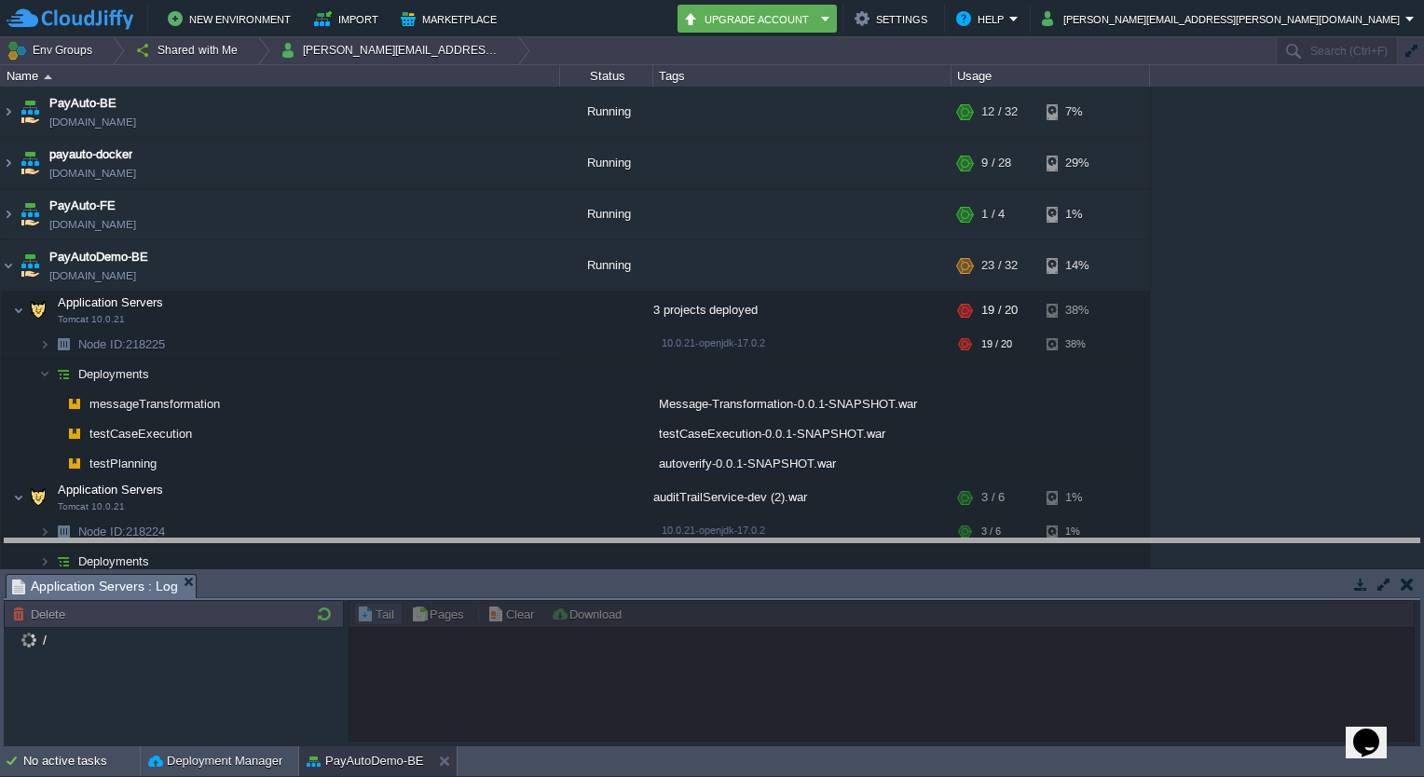
drag, startPoint x: 667, startPoint y: 584, endPoint x: 688, endPoint y: 448, distance: 137.6
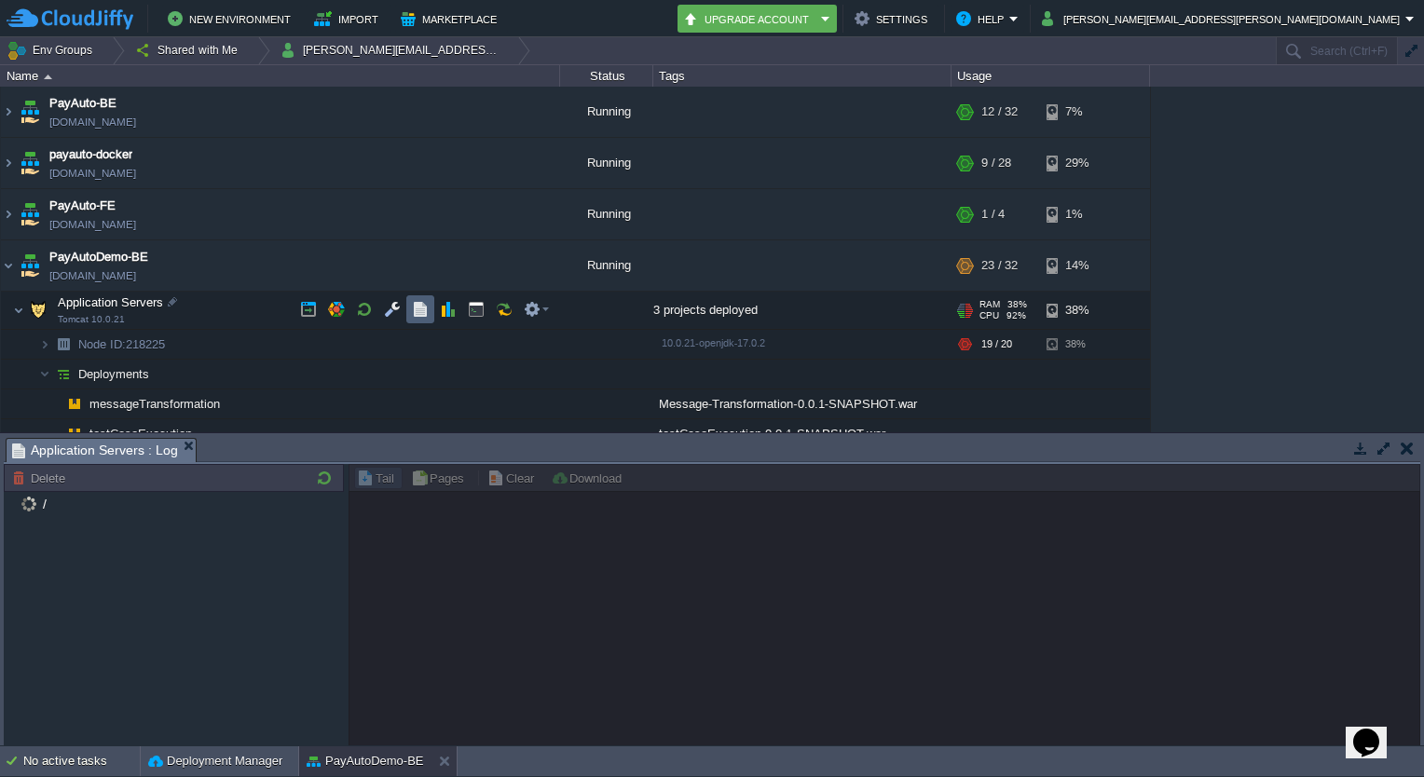
click at [432, 303] on td at bounding box center [420, 309] width 28 height 28
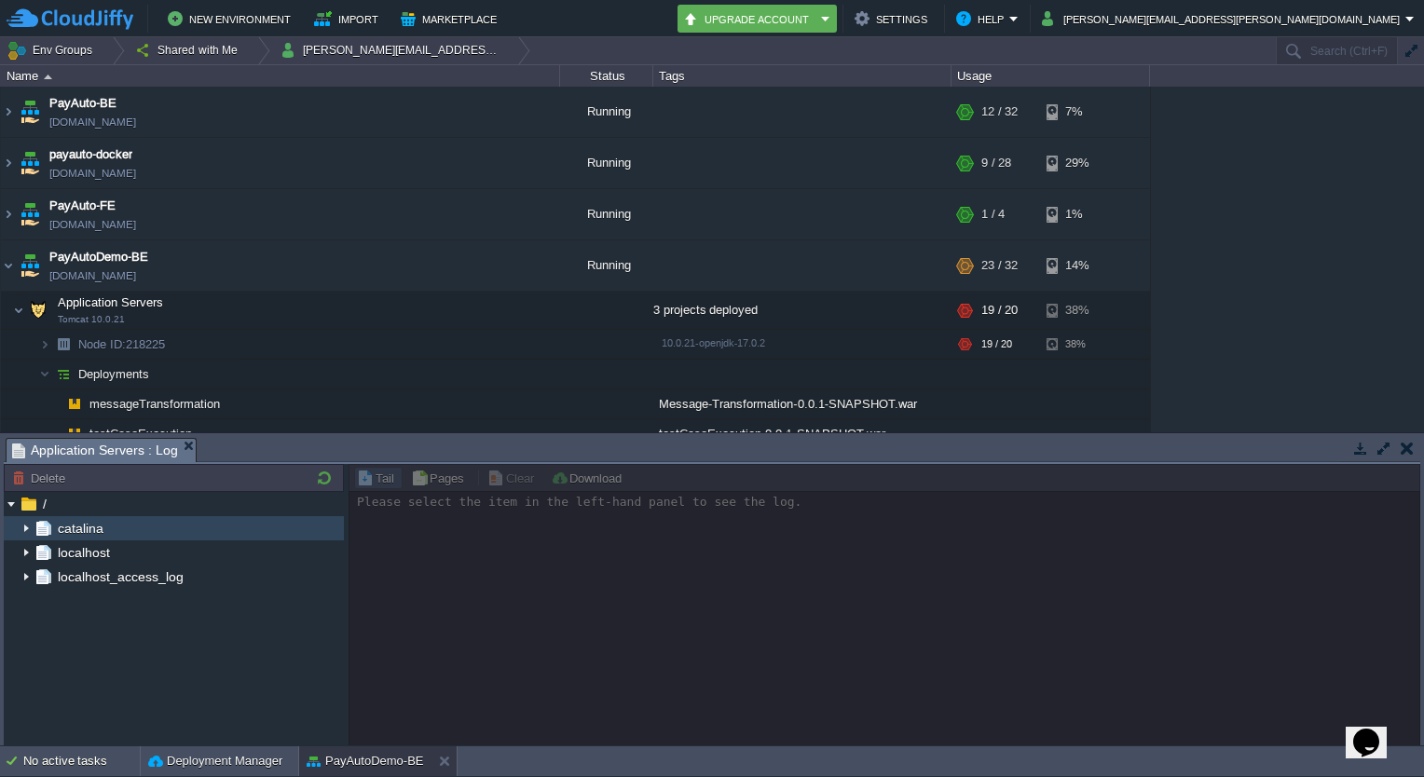
click at [30, 528] on img at bounding box center [26, 528] width 15 height 24
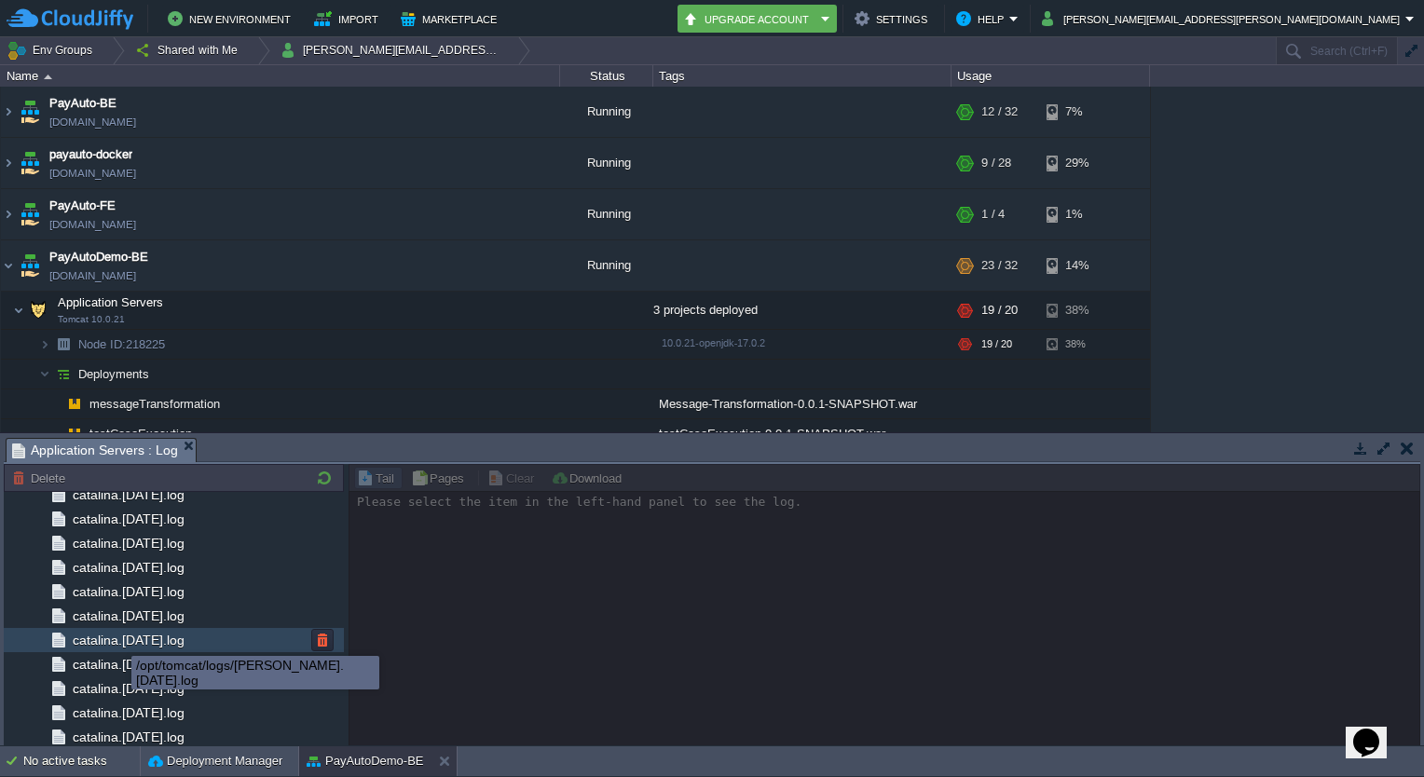
scroll to position [1879, 0]
click at [121, 639] on span "catalina.[DATE].log" at bounding box center [128, 636] width 118 height 17
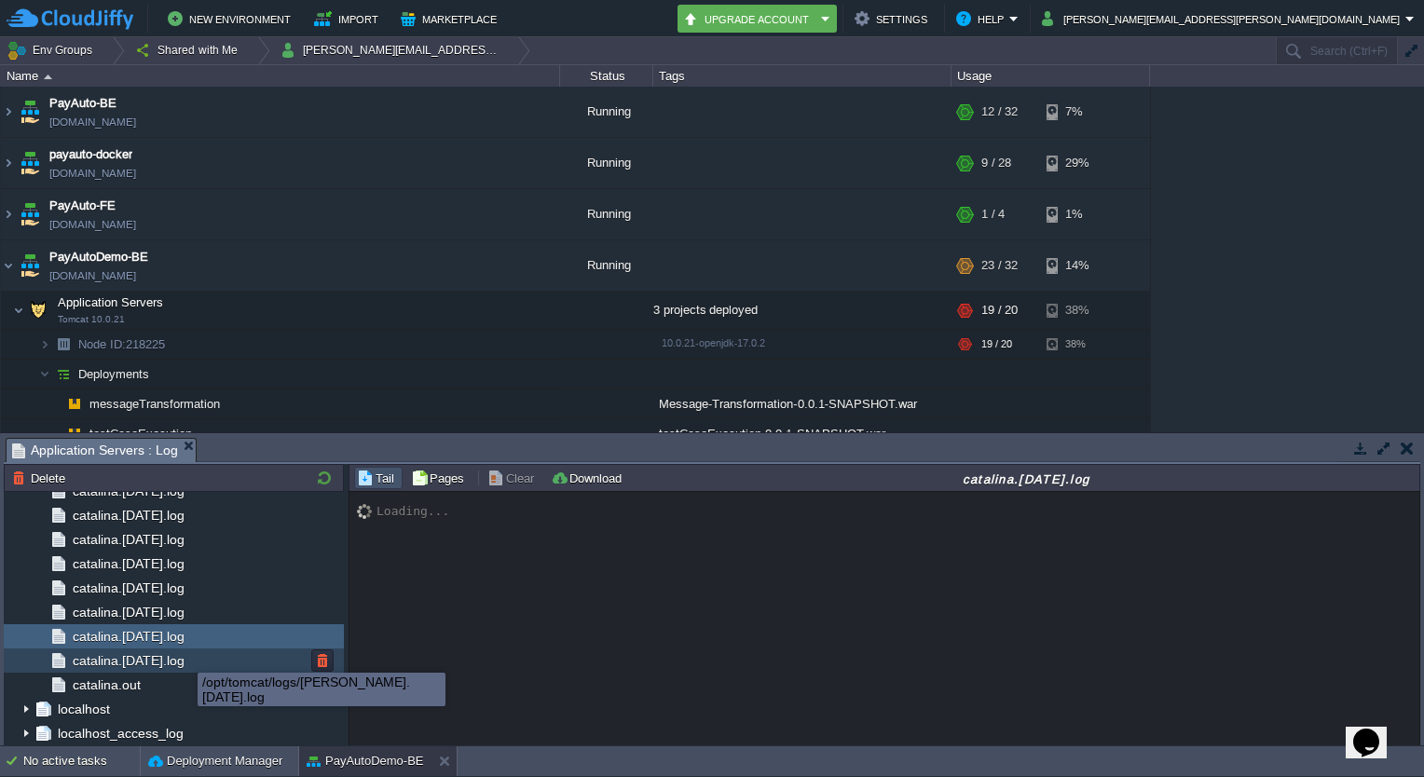
click at [184, 656] on span "catalina.[DATE].log" at bounding box center [128, 660] width 118 height 17
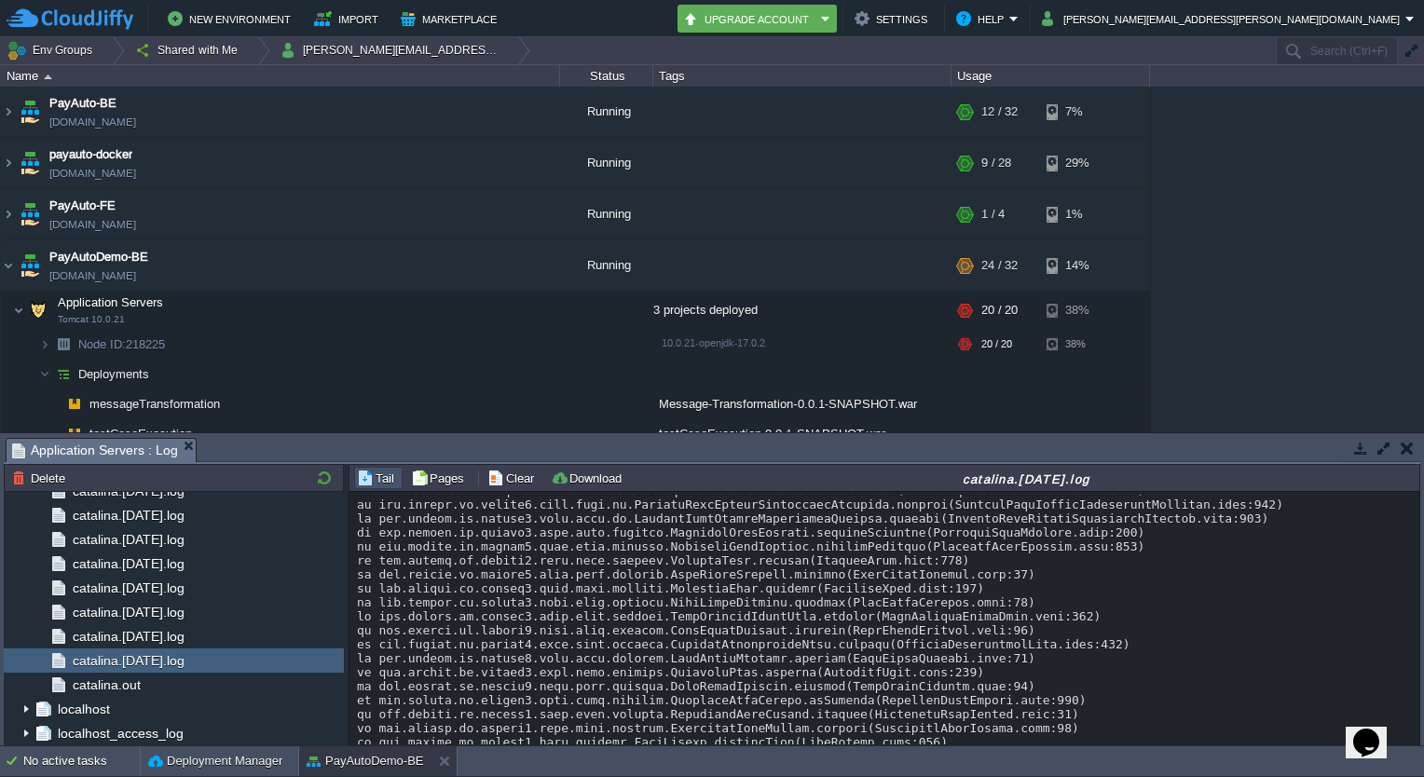
scroll to position [15159, 0]
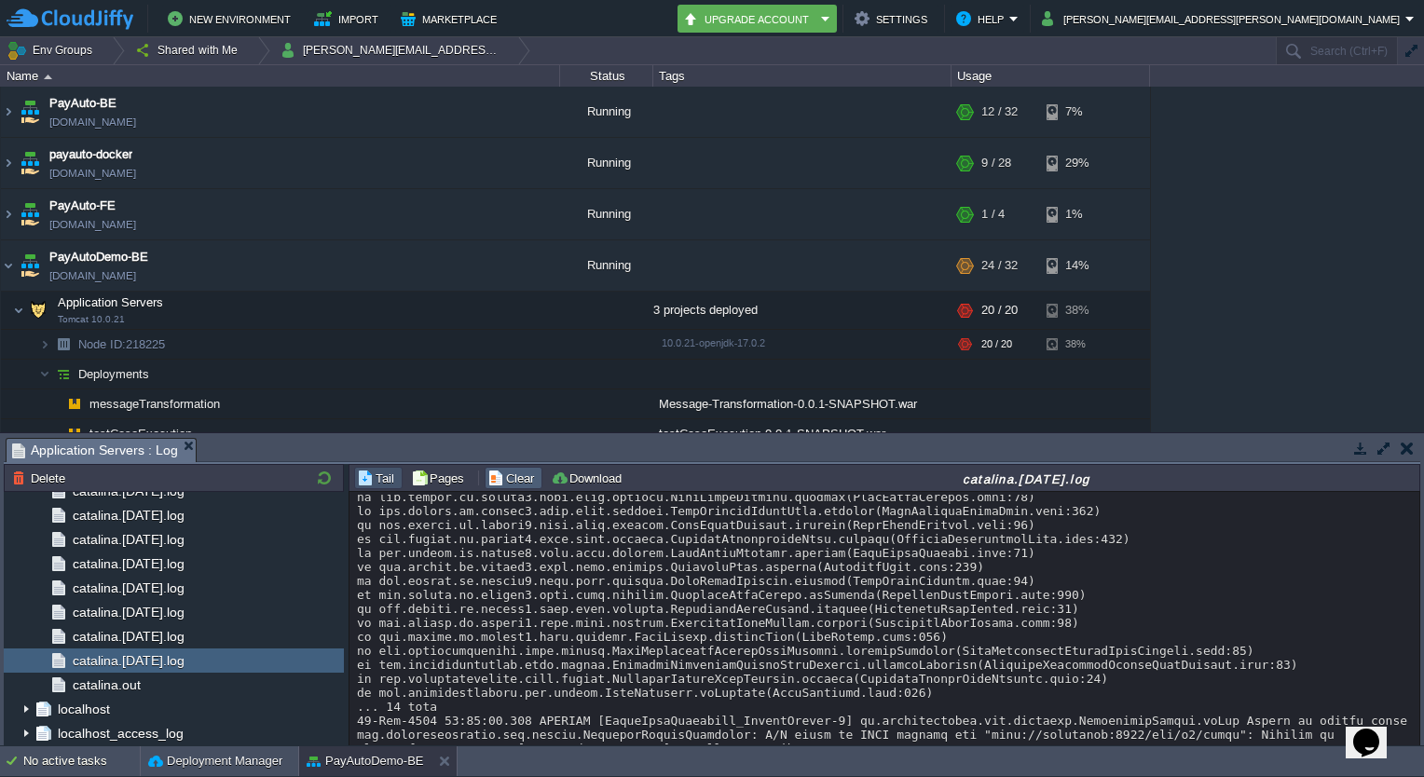
click at [512, 480] on button "Clear" at bounding box center [513, 478] width 52 height 17
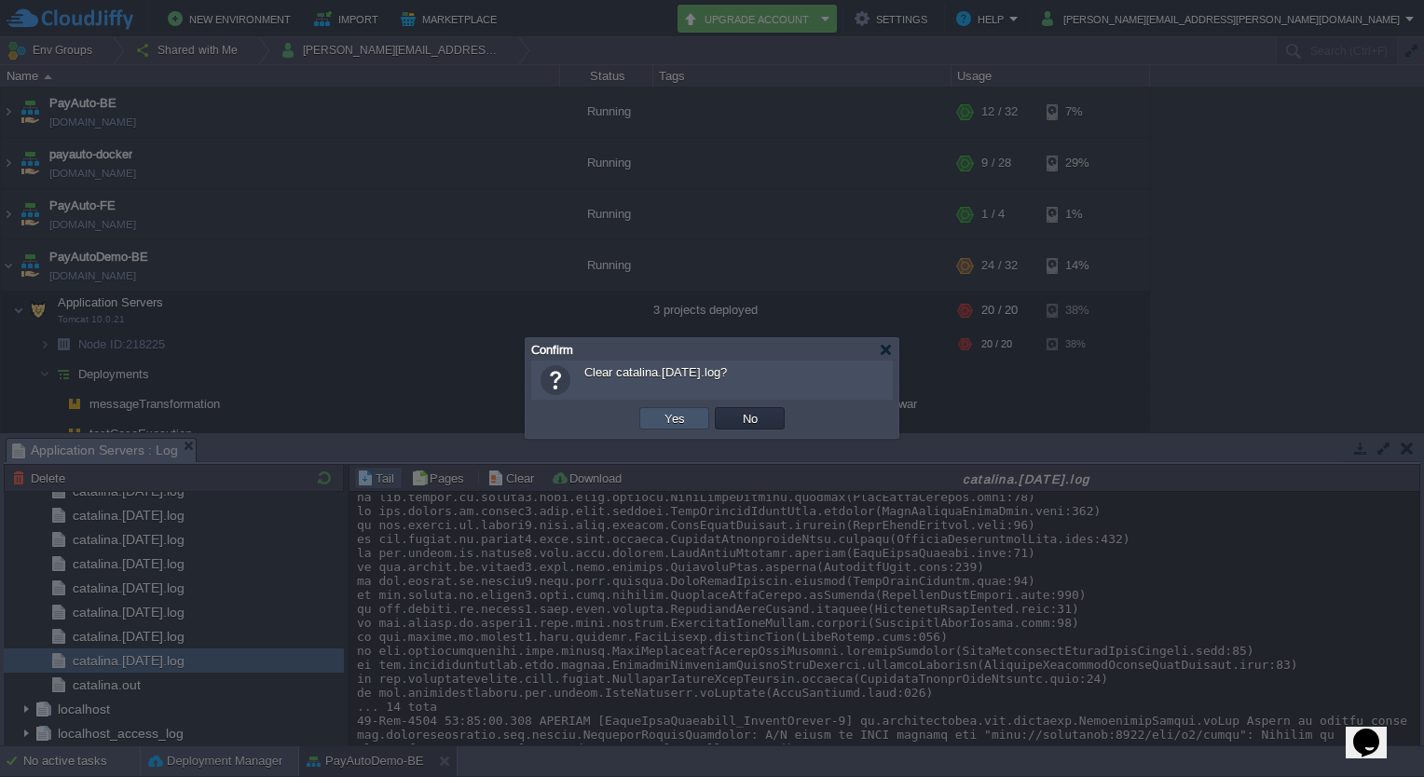
click at [670, 419] on button "Yes" at bounding box center [675, 418] width 32 height 17
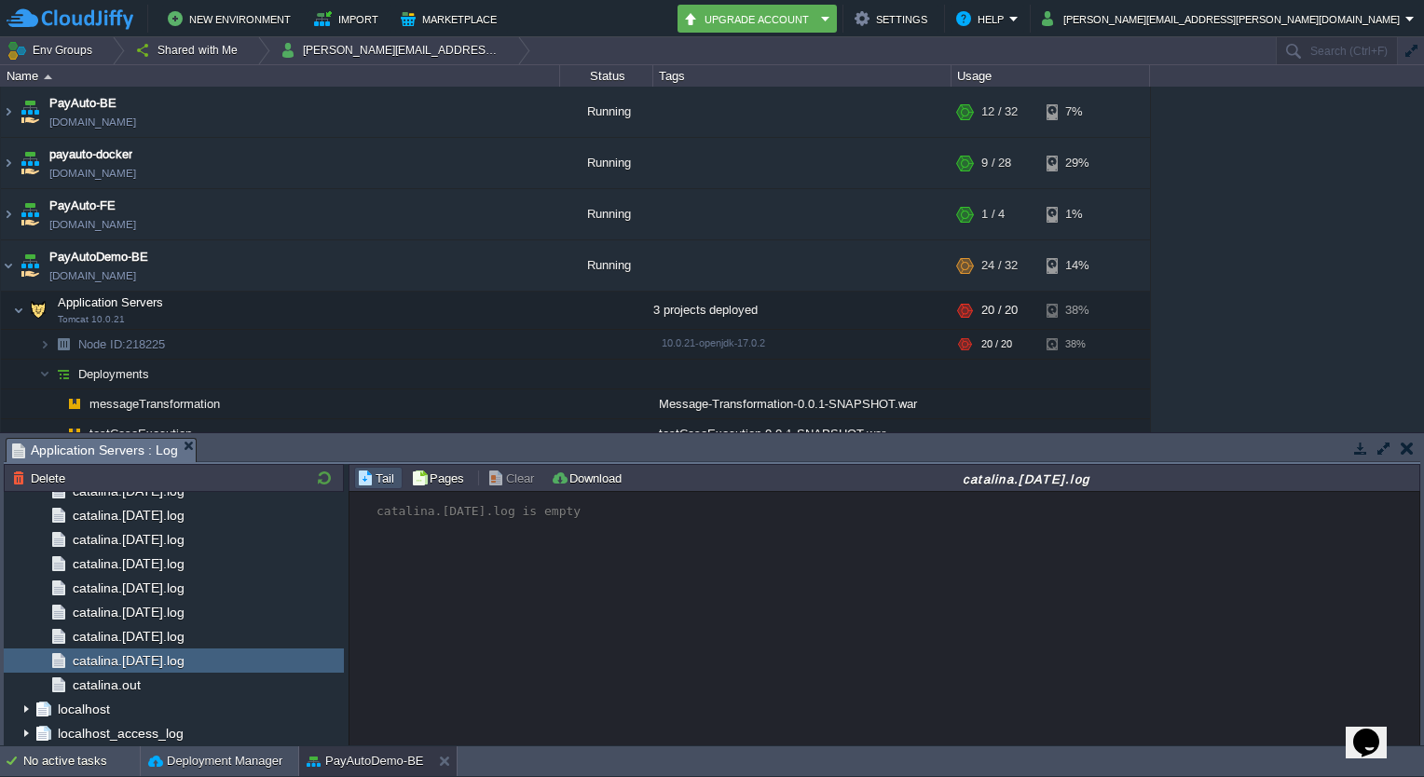
scroll to position [0, 0]
click at [559, 576] on div "catalina.[DATE].log is empty" at bounding box center [886, 619] width 1072 height 255
click at [667, 631] on div "Loading..." at bounding box center [886, 619] width 1072 height 255
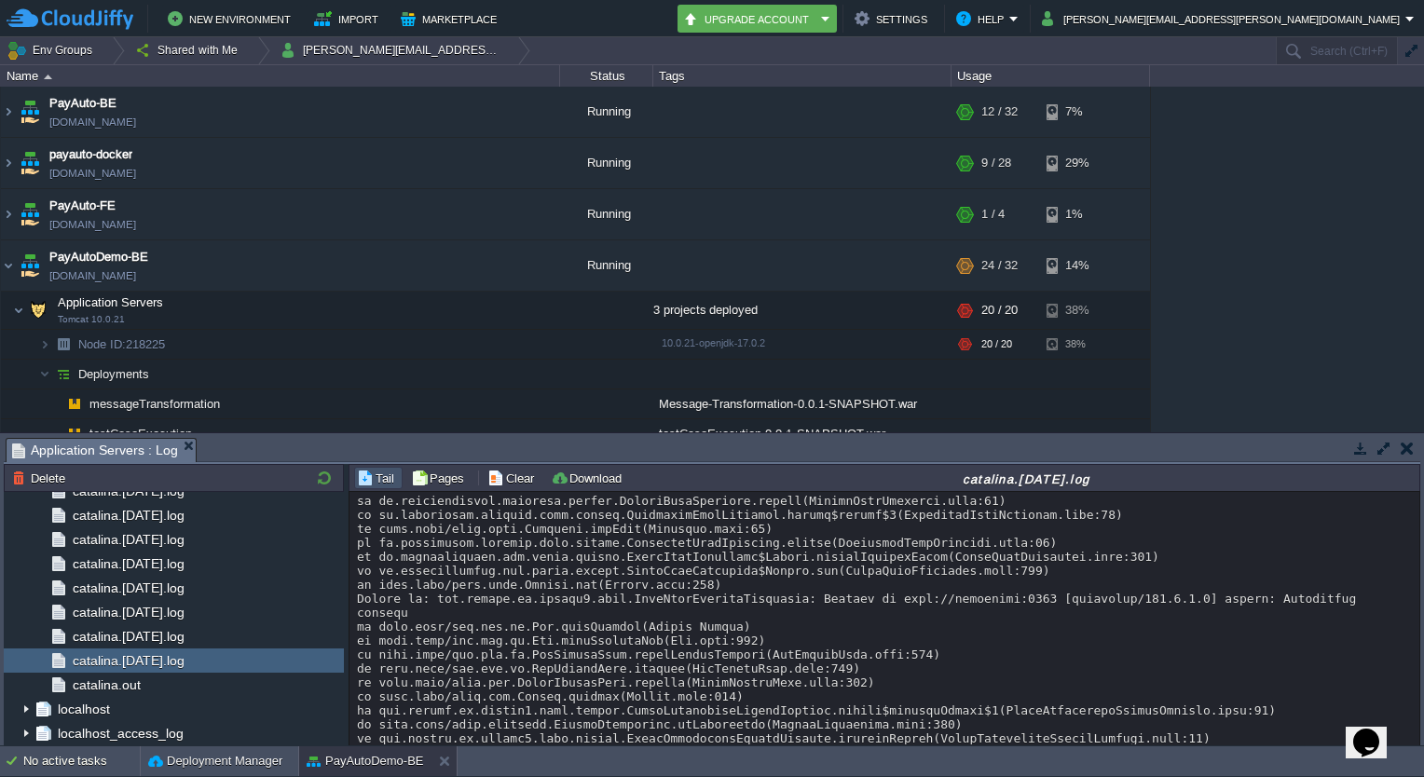
scroll to position [1276, 0]
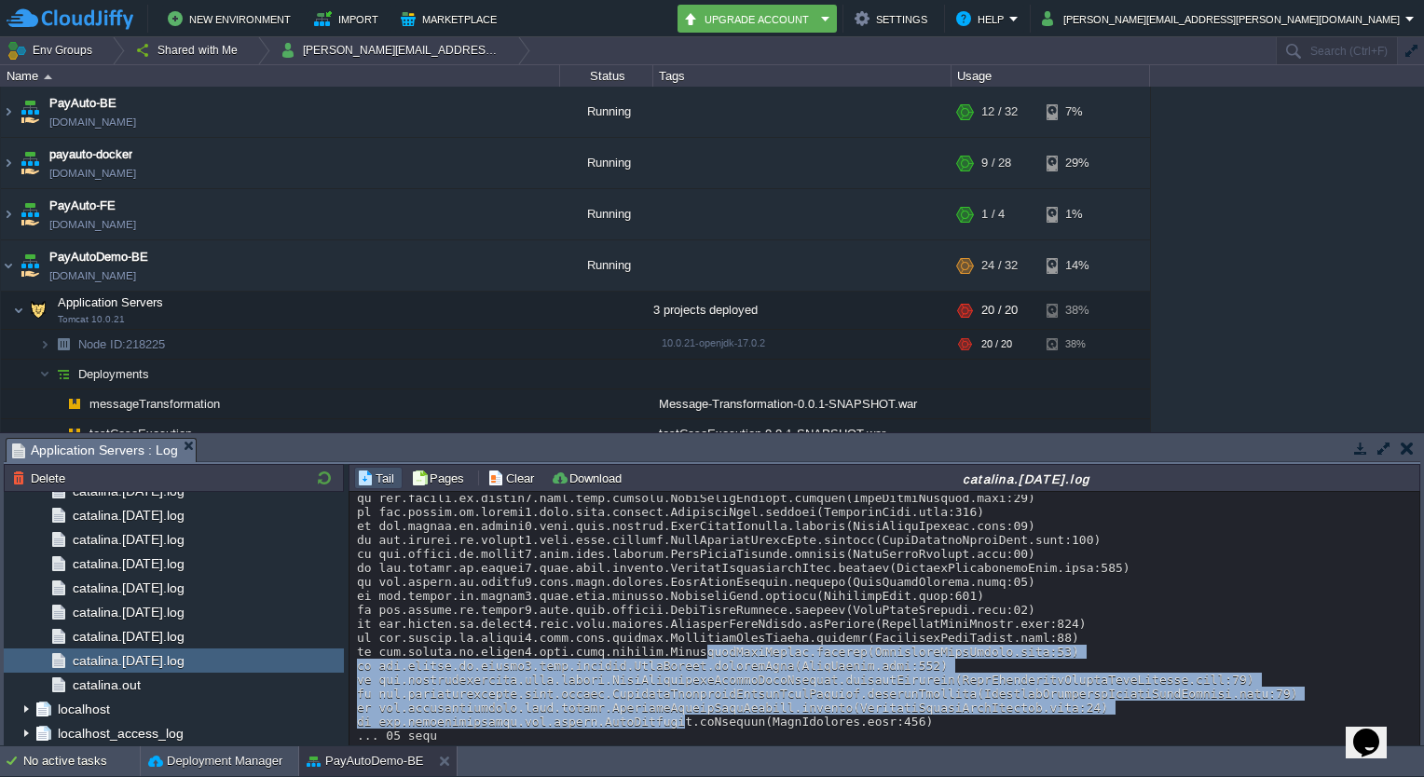
drag, startPoint x: 667, startPoint y: 631, endPoint x: 652, endPoint y: 706, distance: 76.0
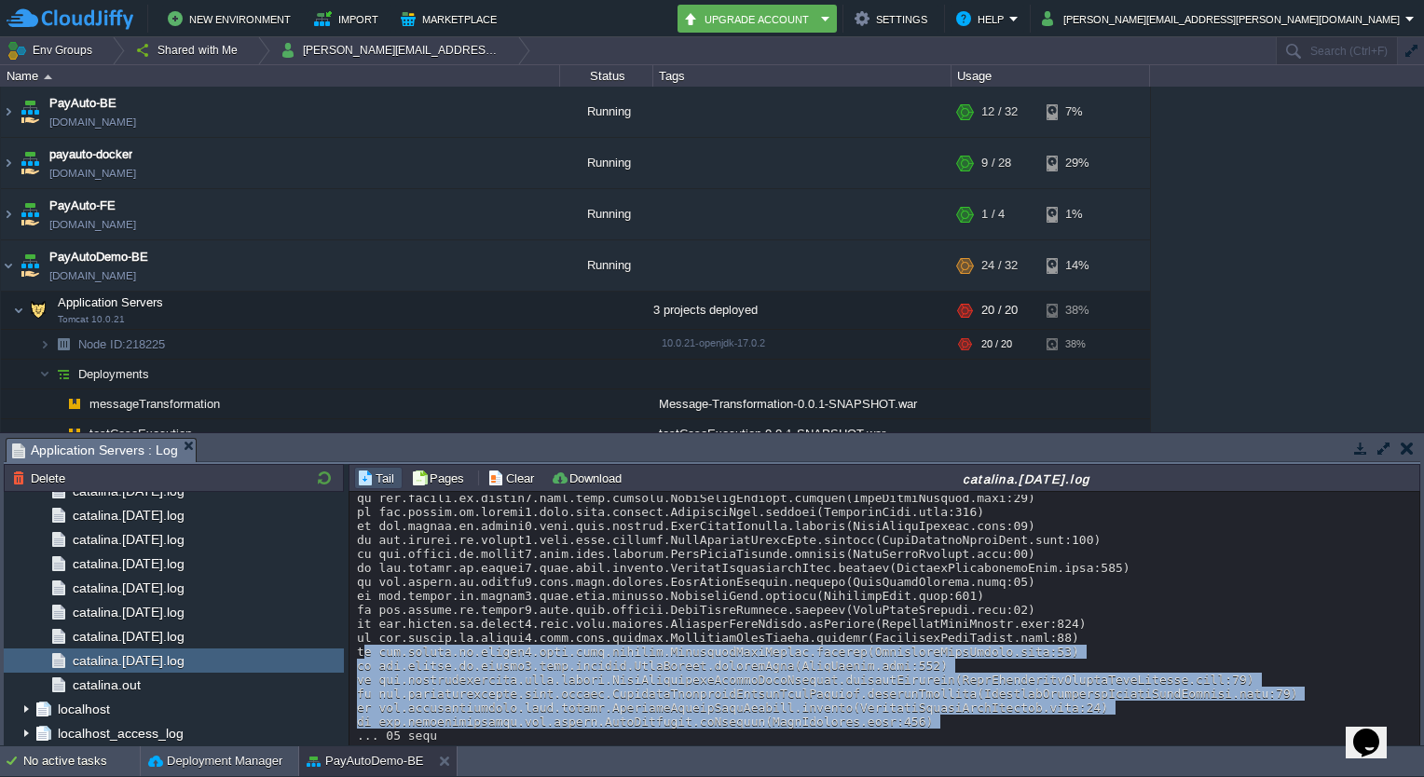
drag, startPoint x: 652, startPoint y: 706, endPoint x: 823, endPoint y: 627, distance: 187.7
drag, startPoint x: 823, startPoint y: 627, endPoint x: 535, endPoint y: 720, distance: 302.4
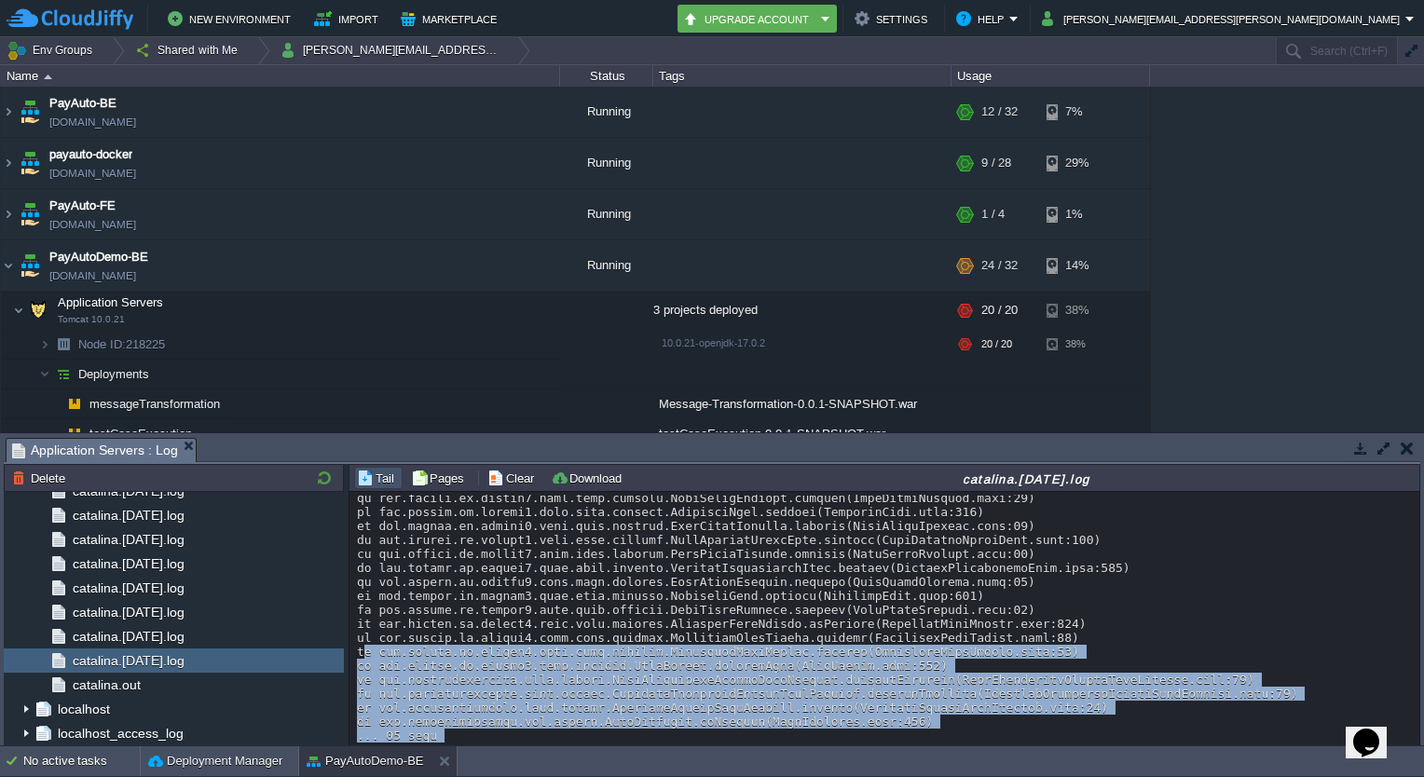
click at [535, 720] on div "Loading..." at bounding box center [886, 619] width 1072 height 255
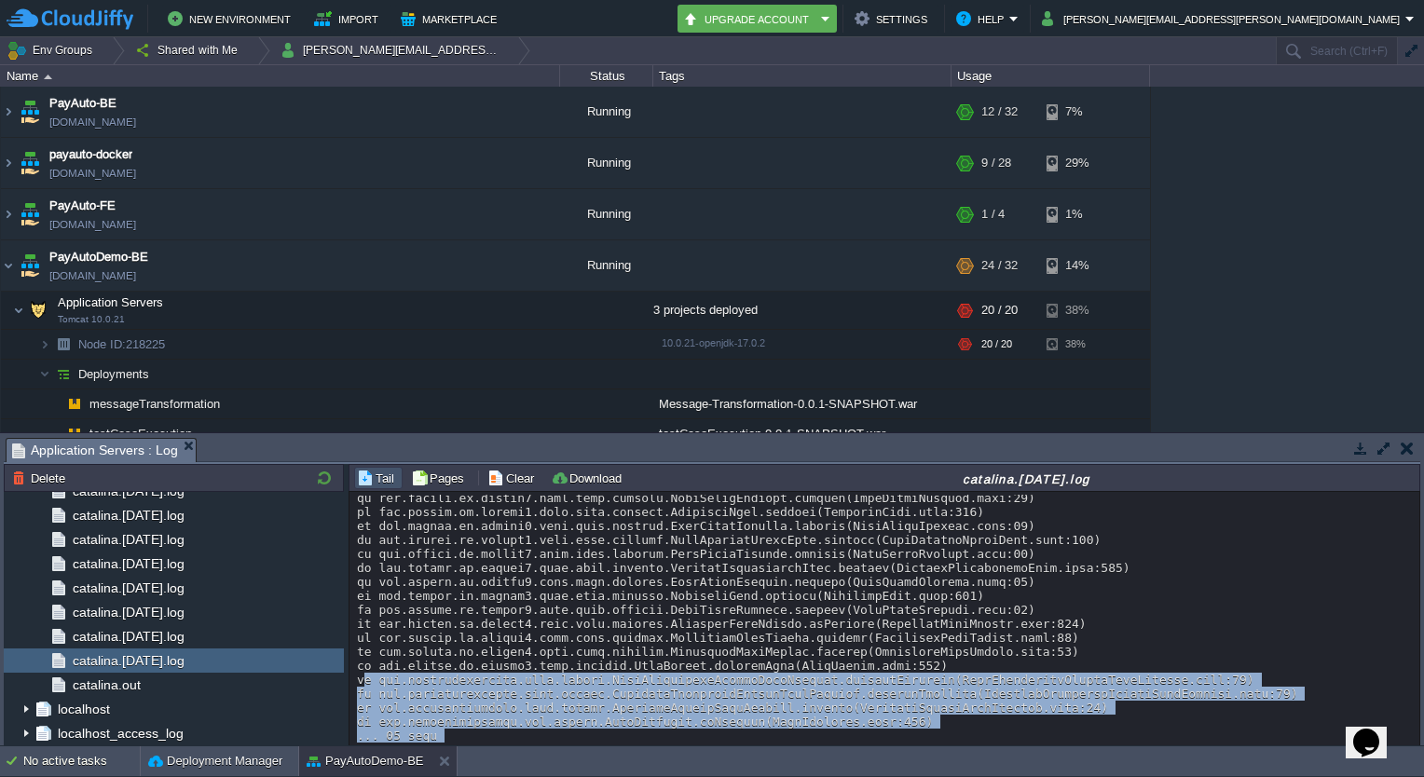
drag, startPoint x: 414, startPoint y: 711, endPoint x: 542, endPoint y: 651, distance: 142.2
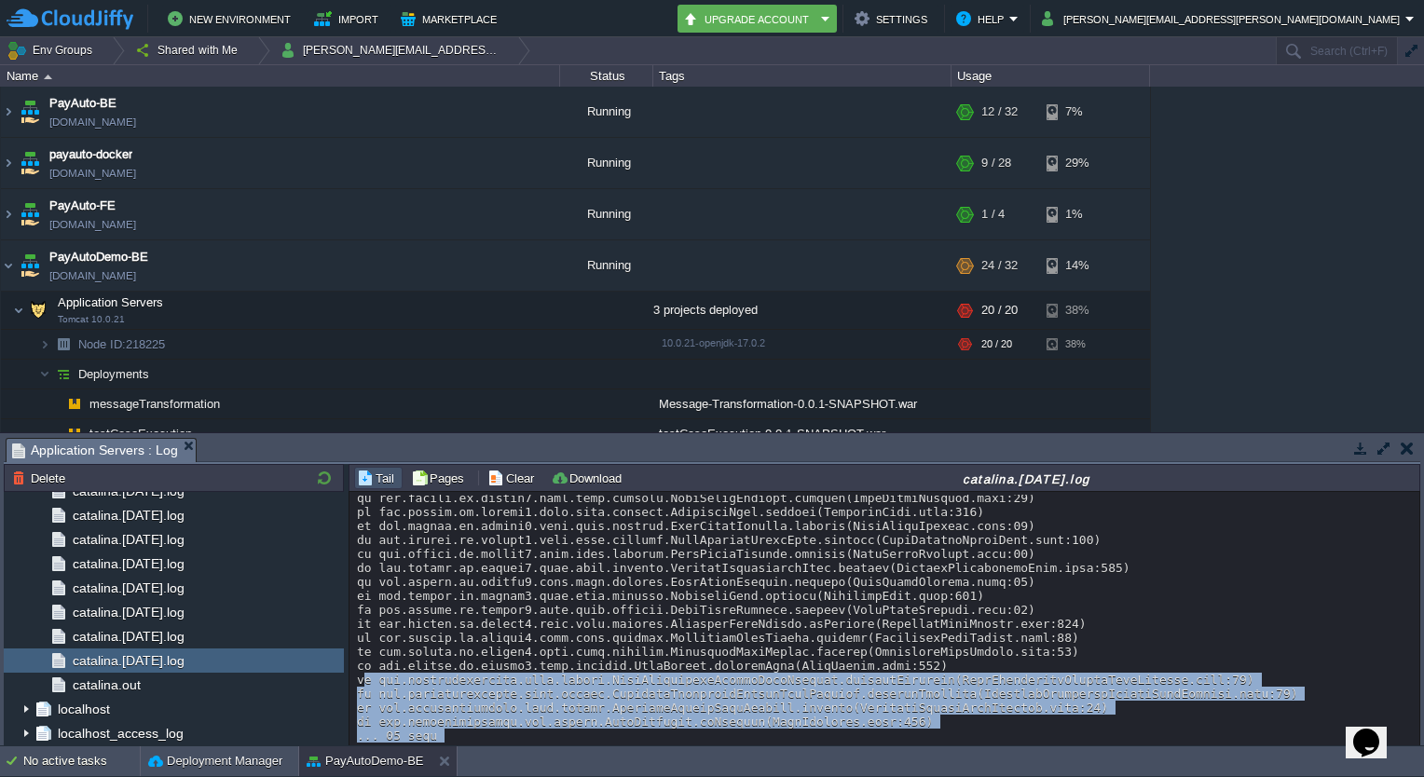
drag, startPoint x: 542, startPoint y: 651, endPoint x: 534, endPoint y: 717, distance: 66.7
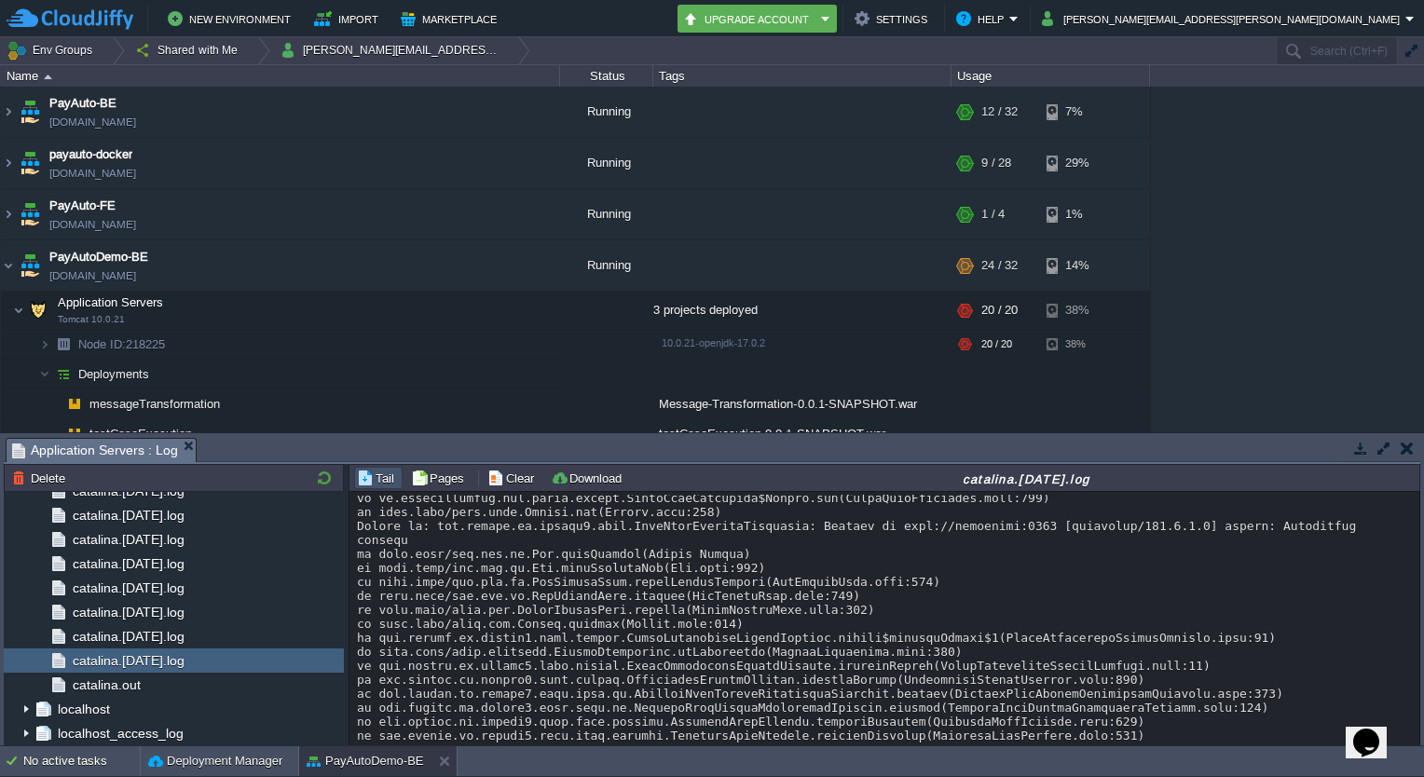
scroll to position [1007, 0]
click at [534, 717] on div at bounding box center [885, 250] width 1057 height 1524
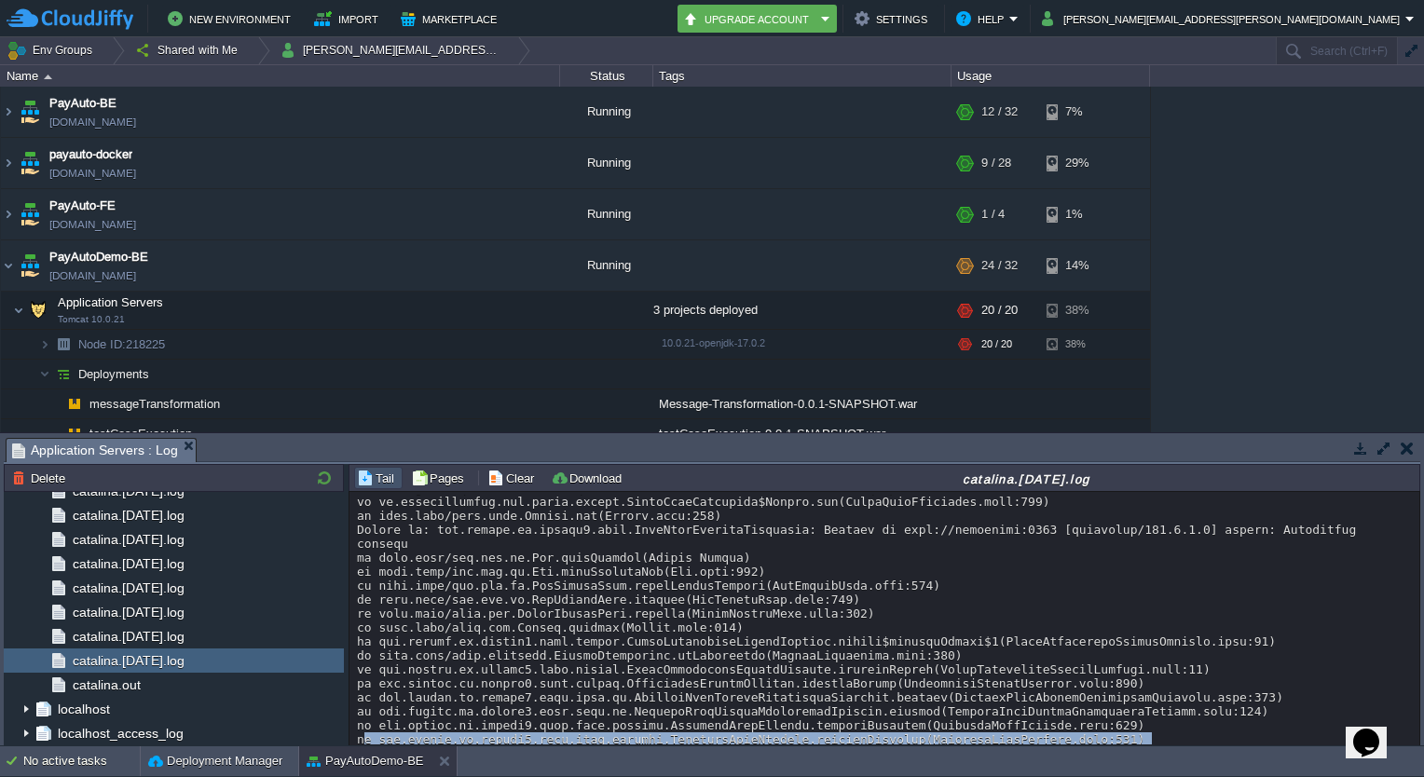
click at [534, 717] on div at bounding box center [885, 250] width 1057 height 1524
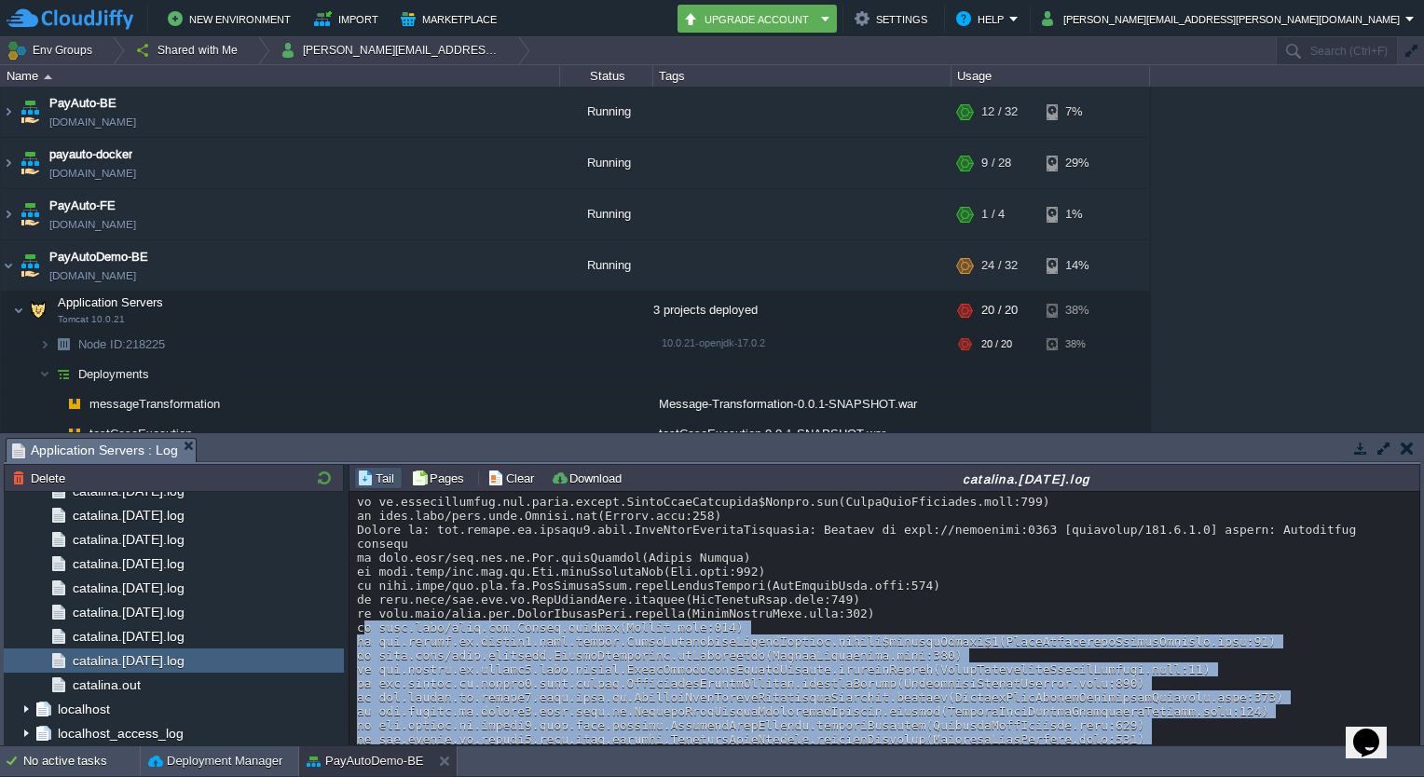
drag, startPoint x: 534, startPoint y: 717, endPoint x: 514, endPoint y: 616, distance: 102.5
click at [514, 616] on div at bounding box center [885, 250] width 1057 height 1524
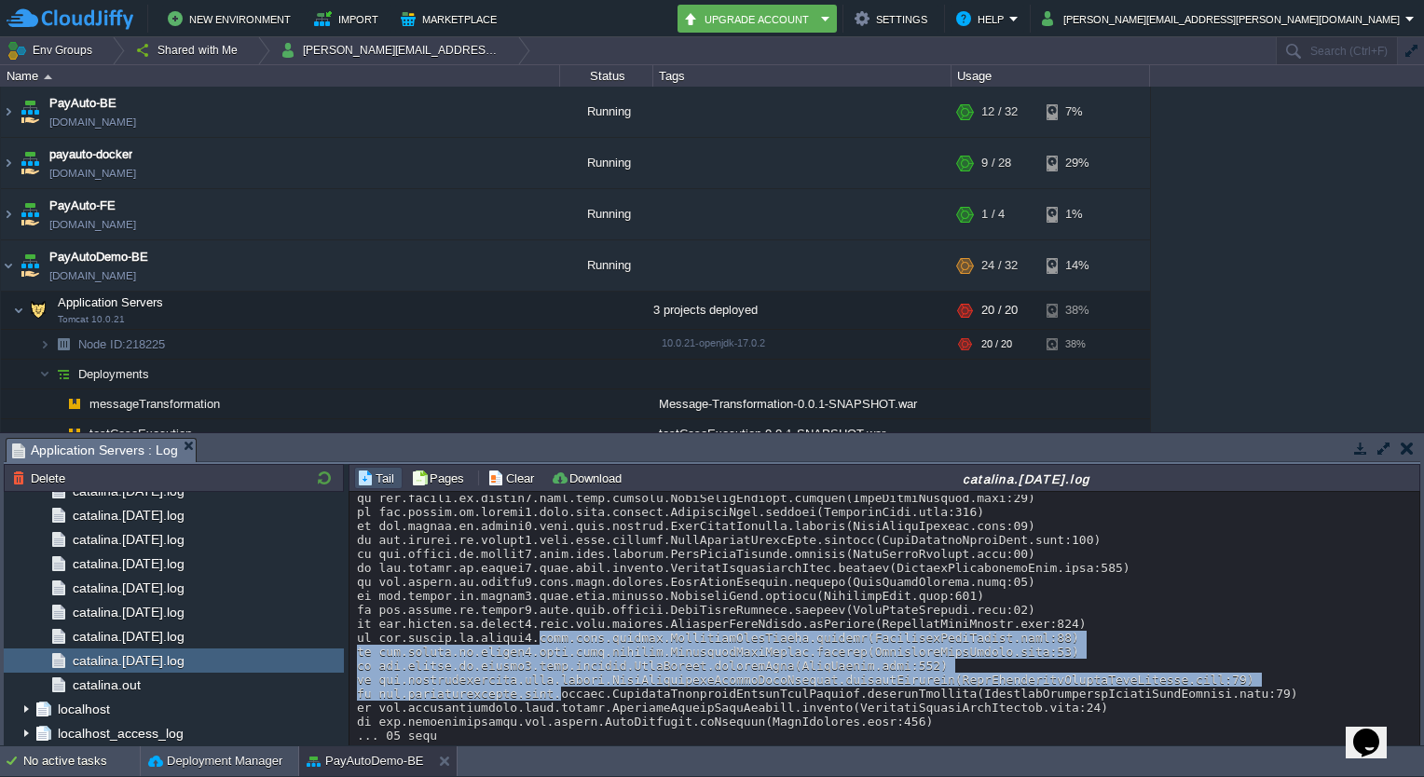
drag, startPoint x: 514, startPoint y: 616, endPoint x: 508, endPoint y: 676, distance: 60.0
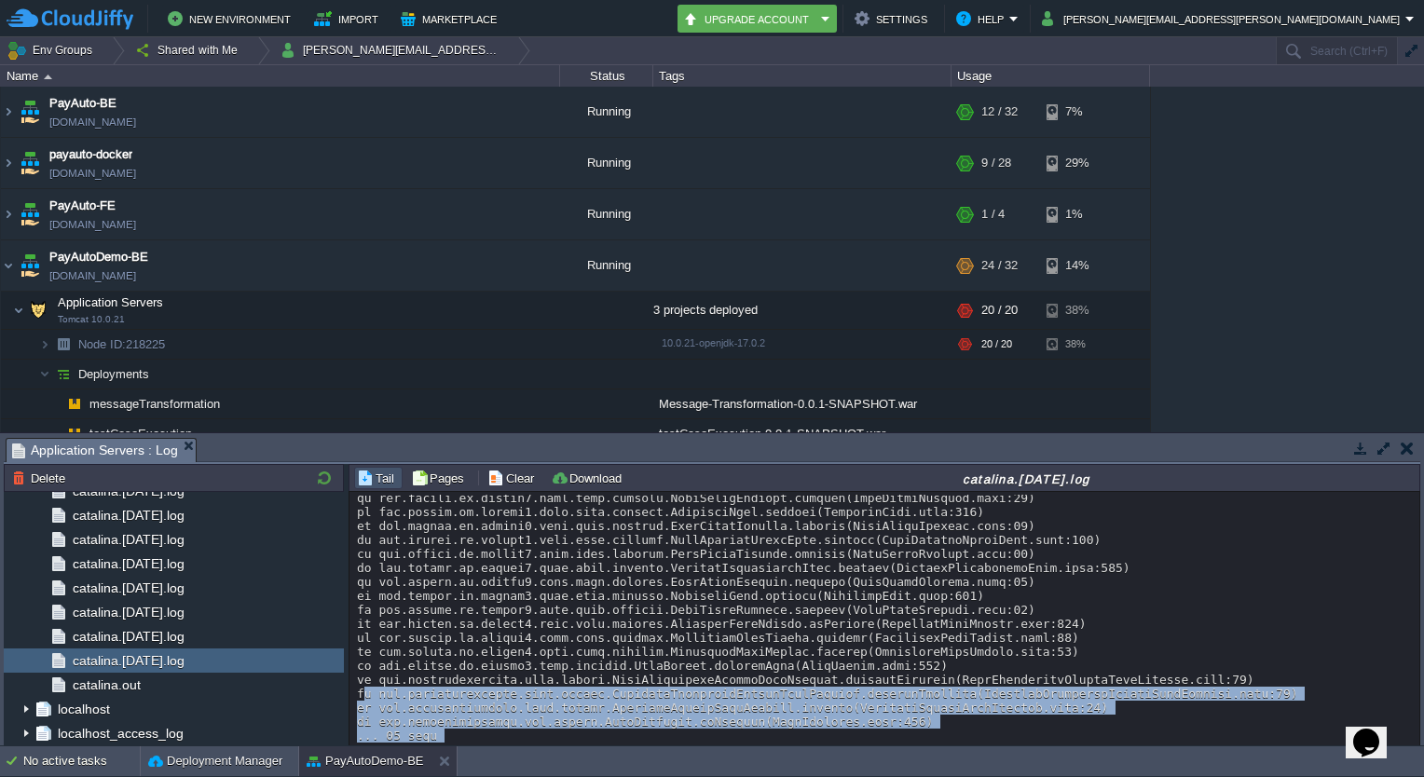
drag, startPoint x: 508, startPoint y: 676, endPoint x: 503, endPoint y: 722, distance: 46.8
click at [503, 722] on div "Loading..." at bounding box center [886, 619] width 1072 height 255
click at [503, 743] on div "Loading..." at bounding box center [885, 747] width 1057 height 9
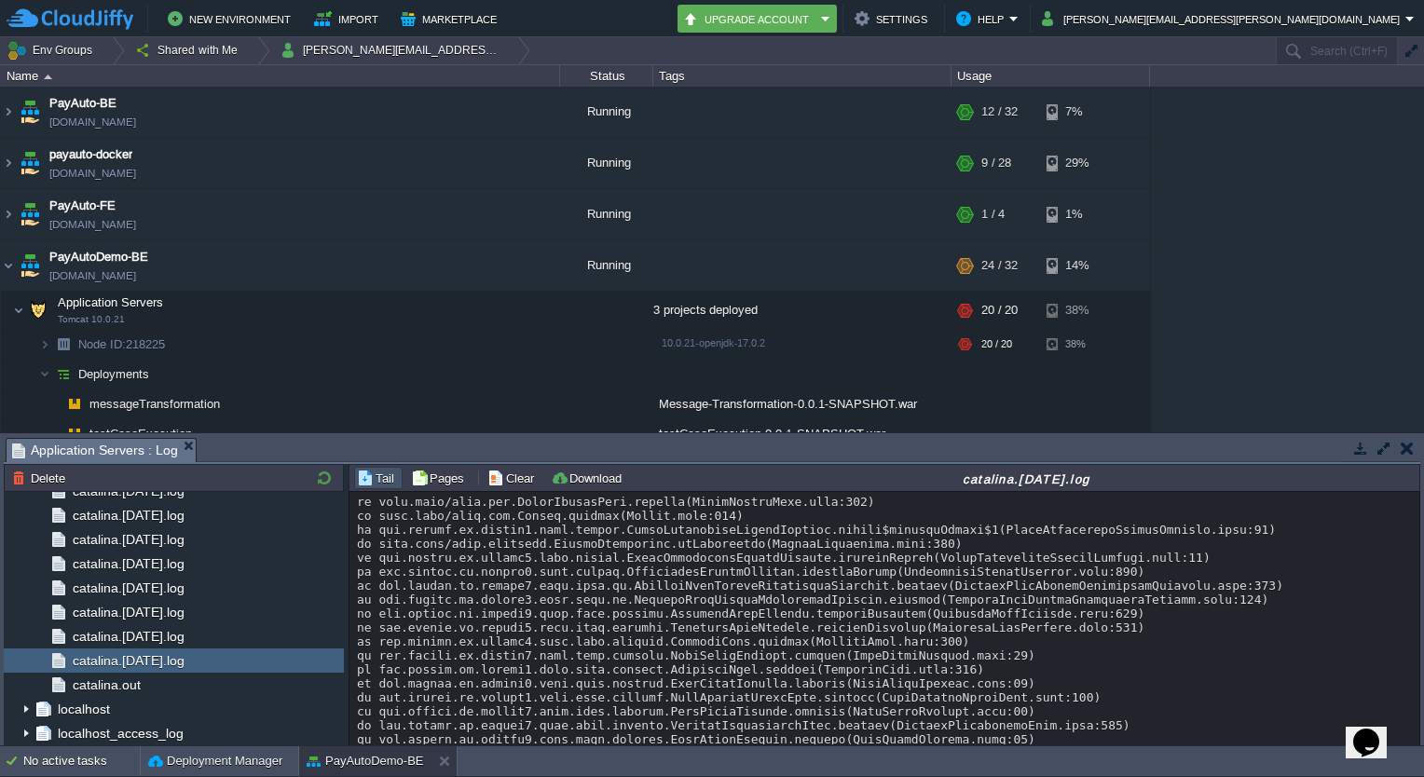
scroll to position [1117, 0]
click at [503, 718] on div at bounding box center [885, 140] width 1057 height 1524
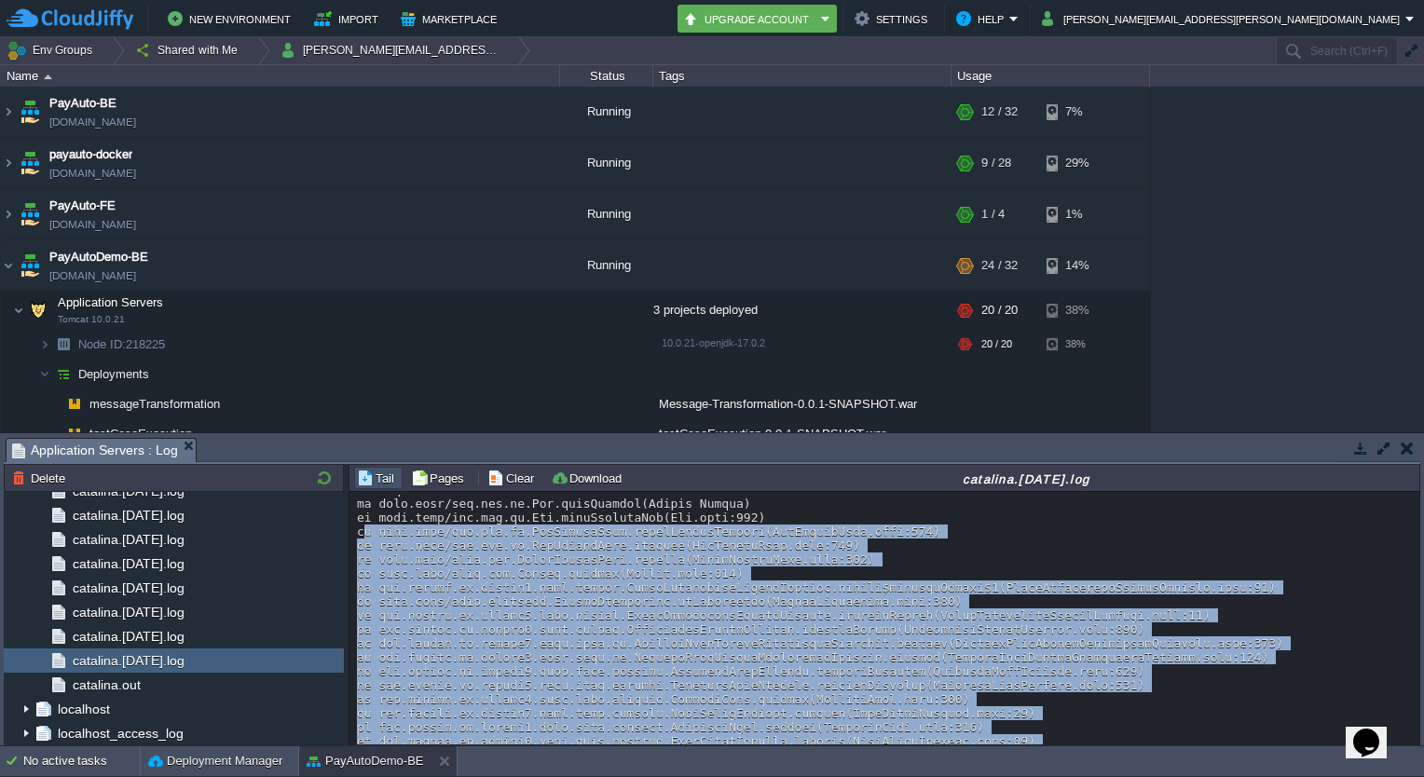
drag, startPoint x: 503, startPoint y: 718, endPoint x: 617, endPoint y: 505, distance: 241.0
click at [617, 505] on div at bounding box center [885, 196] width 1057 height 1524
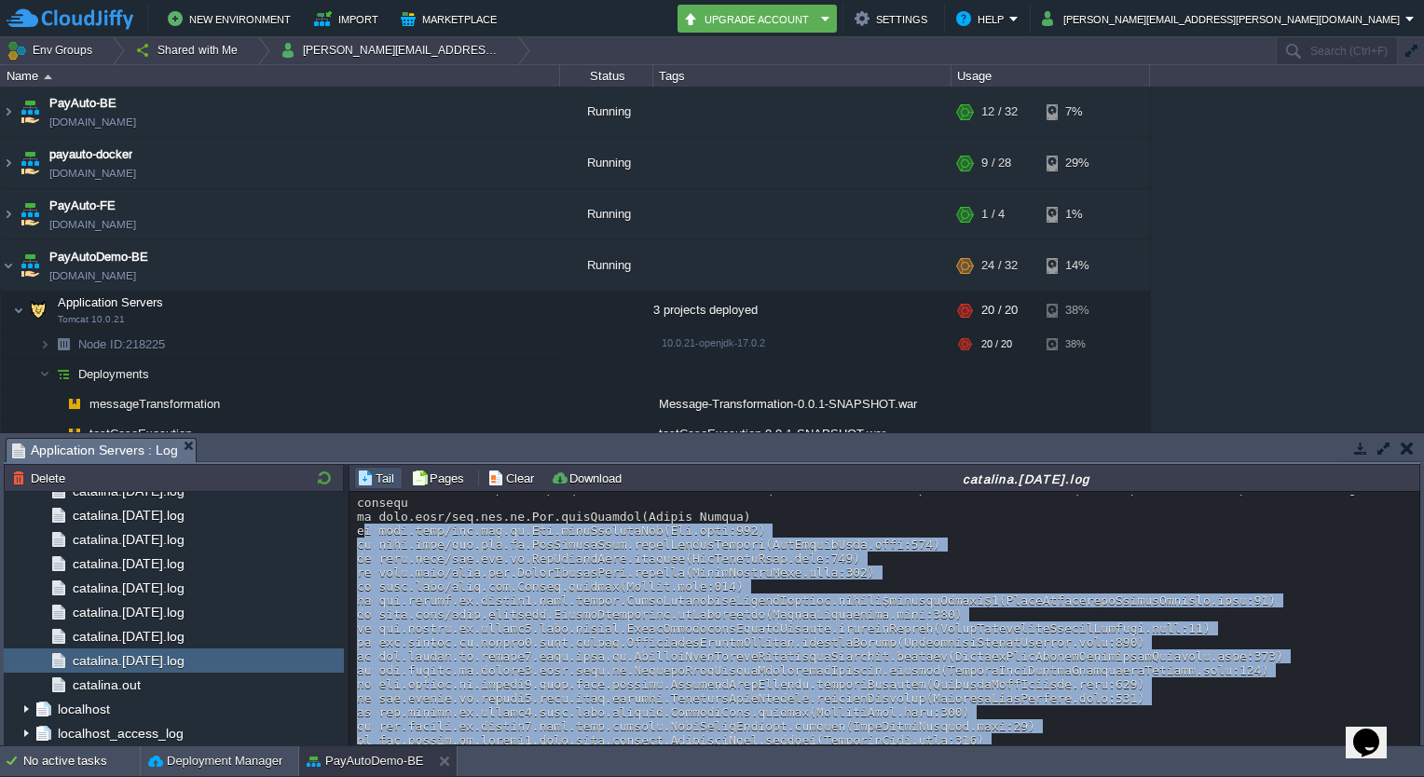
click at [617, 505] on div at bounding box center [885, 209] width 1057 height 1524
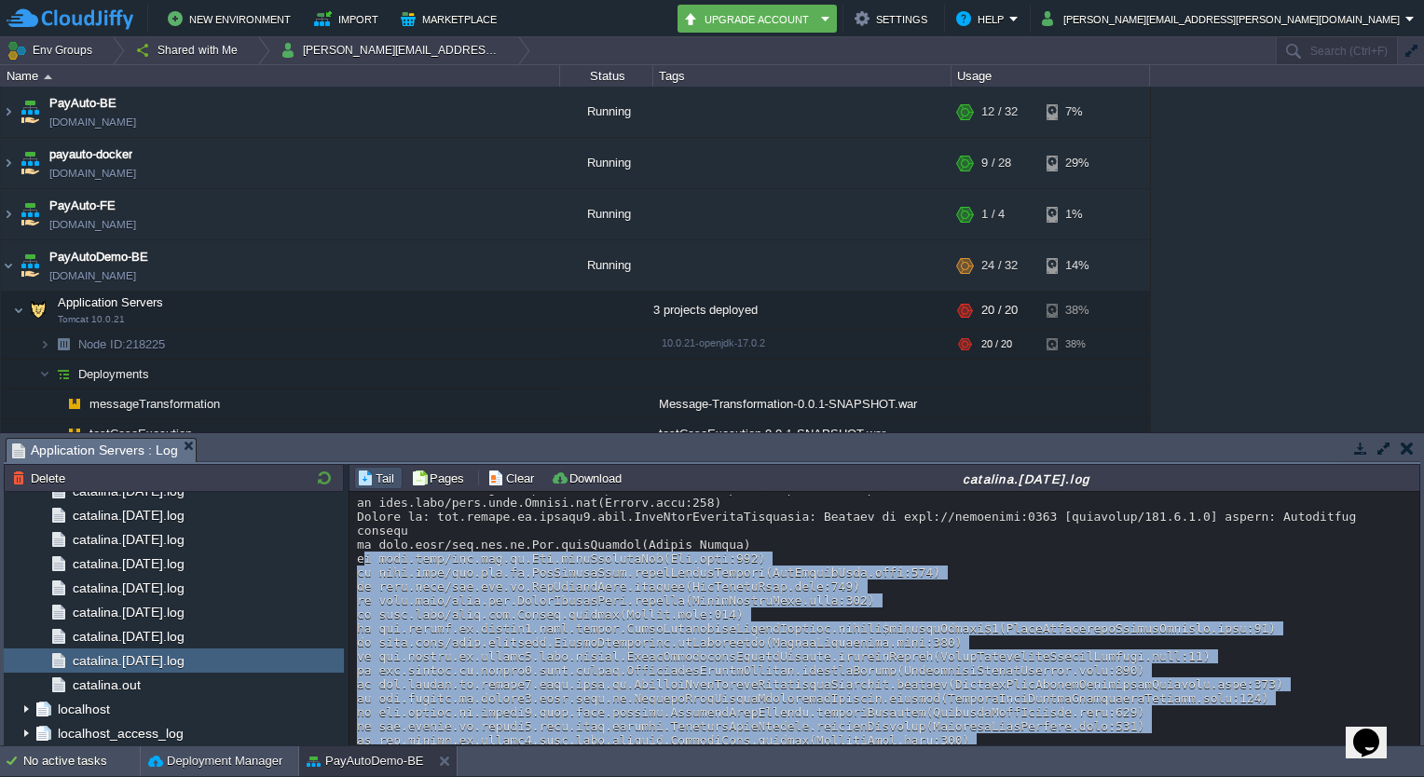
scroll to position [1276, 0]
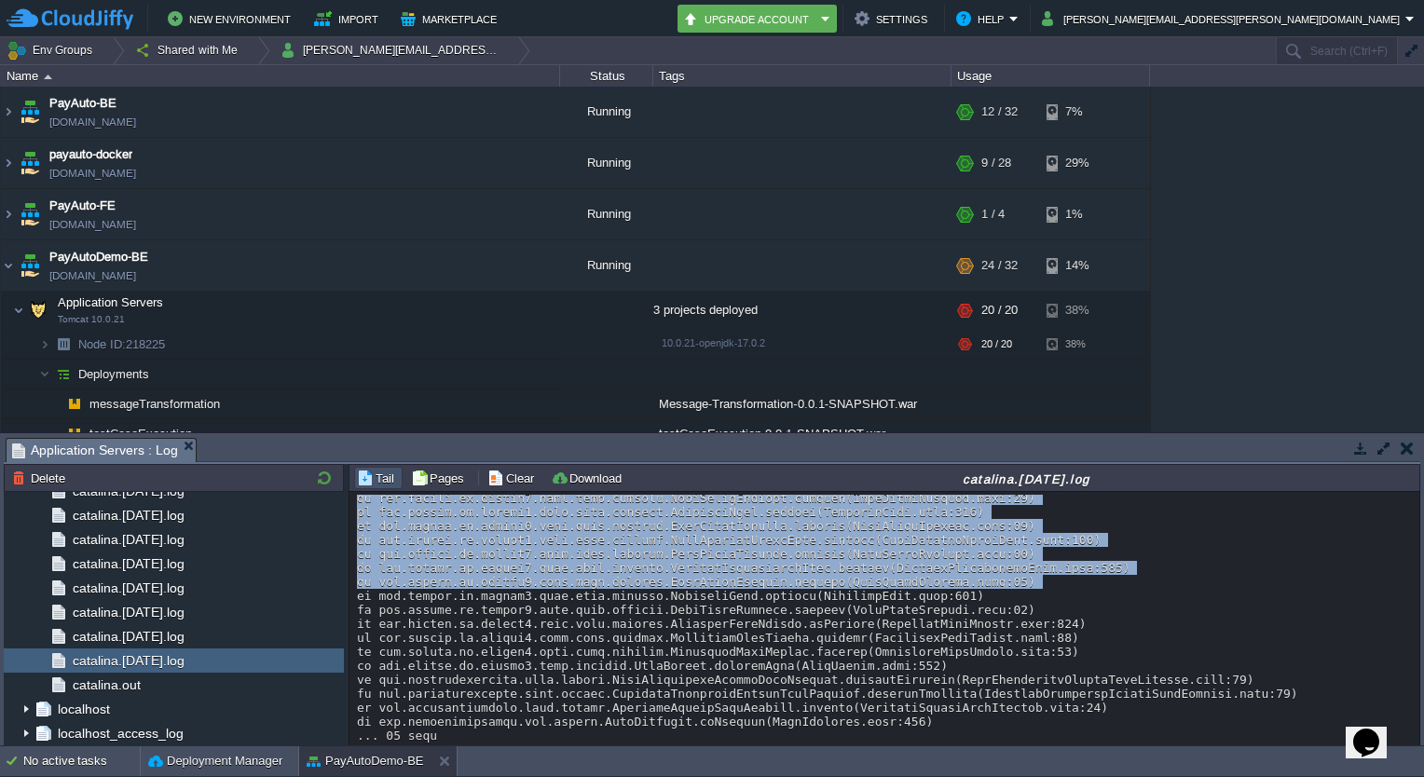
drag, startPoint x: 572, startPoint y: 602, endPoint x: 611, endPoint y: 706, distance: 111.5
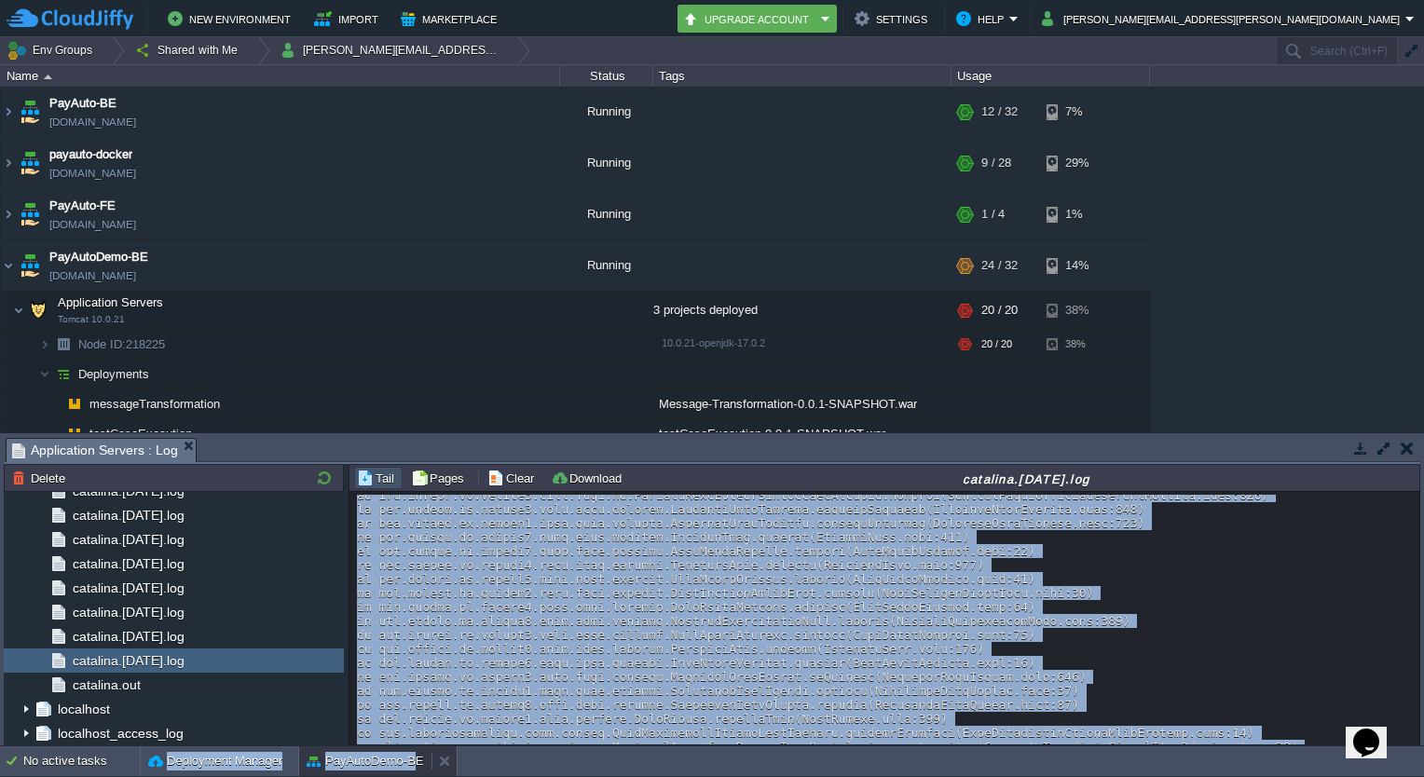
scroll to position [2027, 0]
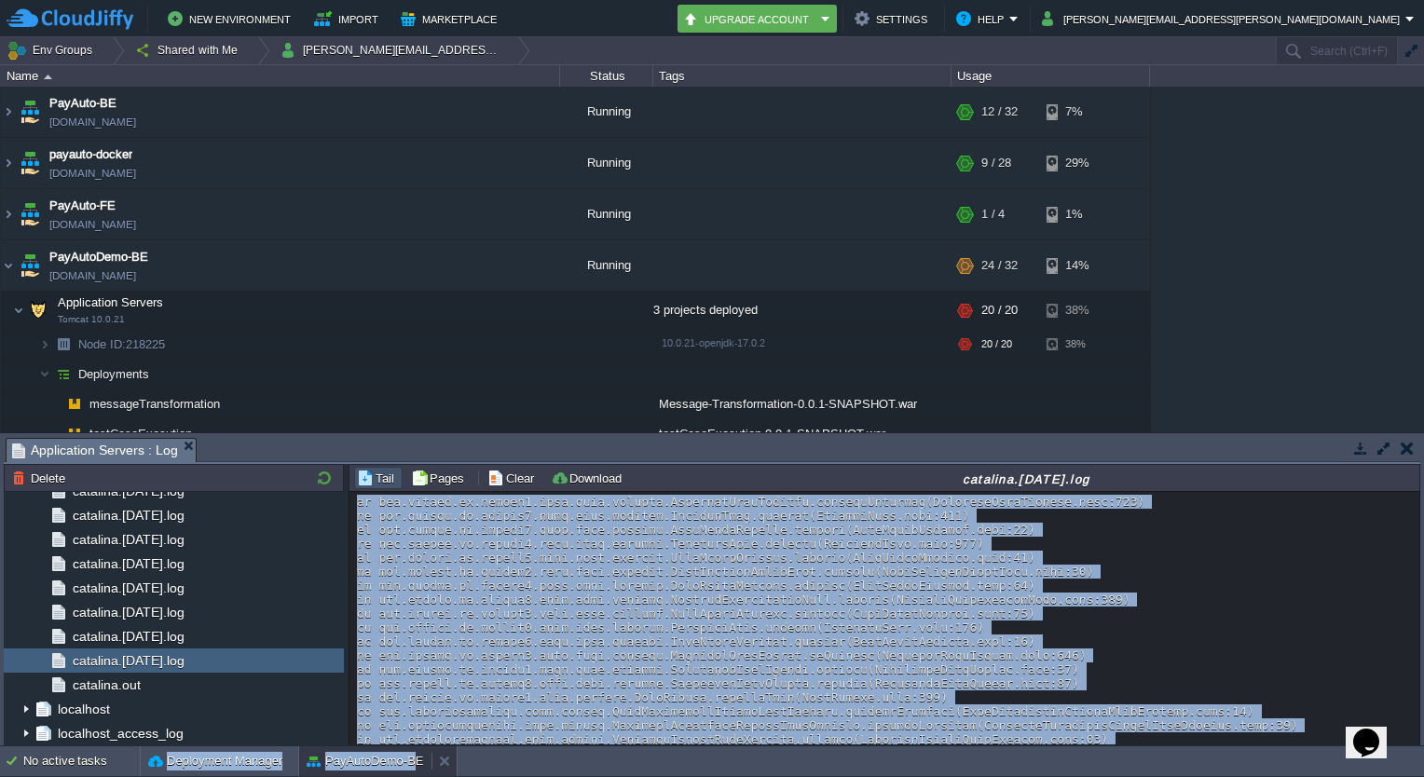
drag, startPoint x: 361, startPoint y: 517, endPoint x: 416, endPoint y: 764, distance: 253.0
click at [416, 764] on body "New Environment Import Marketplace Bonus ₹0.00 Upgrade Account Settings Help [P…" at bounding box center [712, 388] width 1424 height 777
copy body "[DATE] 07:10:44.307 WARNING [BatchSpanProcessor_WorkerThread-1] io.opentelemetr…"
